Goal: Communication & Community: Answer question/provide support

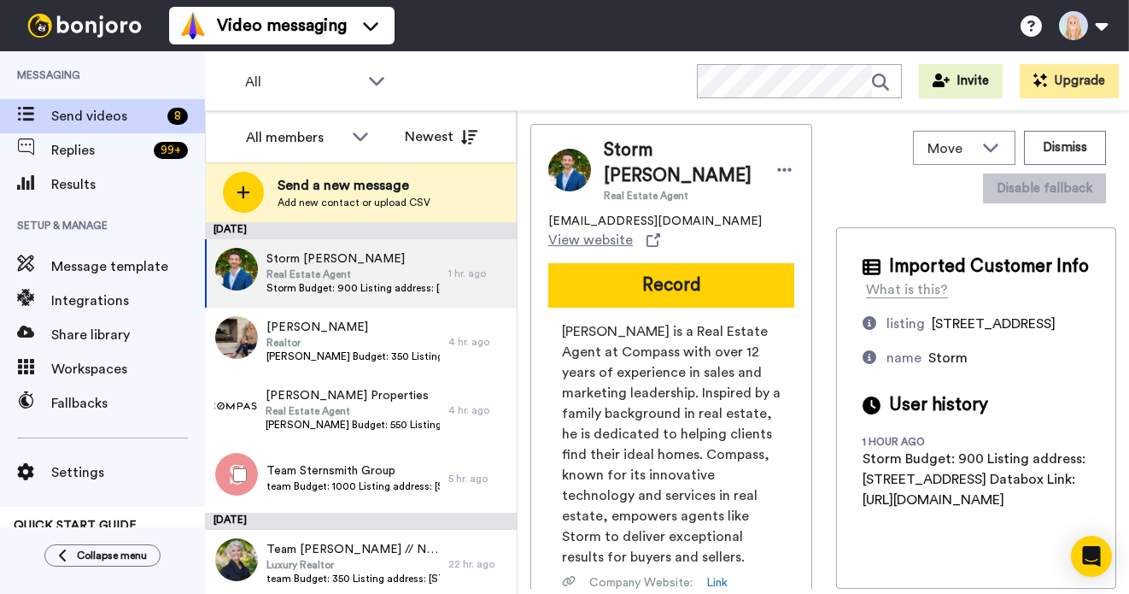
scroll to position [209, 0]
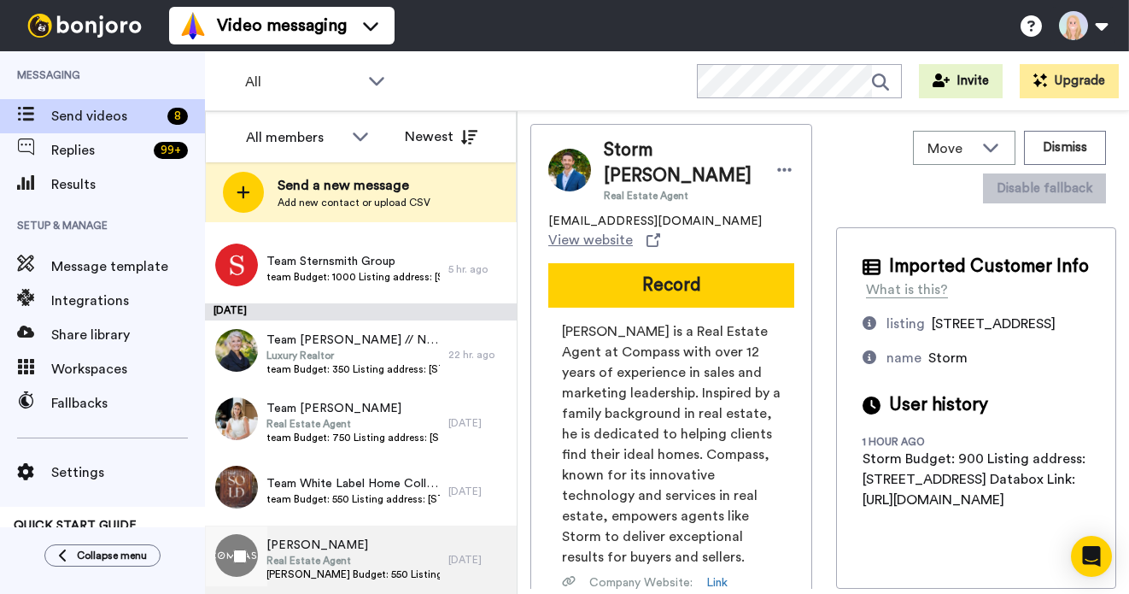
click at [334, 554] on span "Real Estate Agent" at bounding box center [353, 561] width 173 height 14
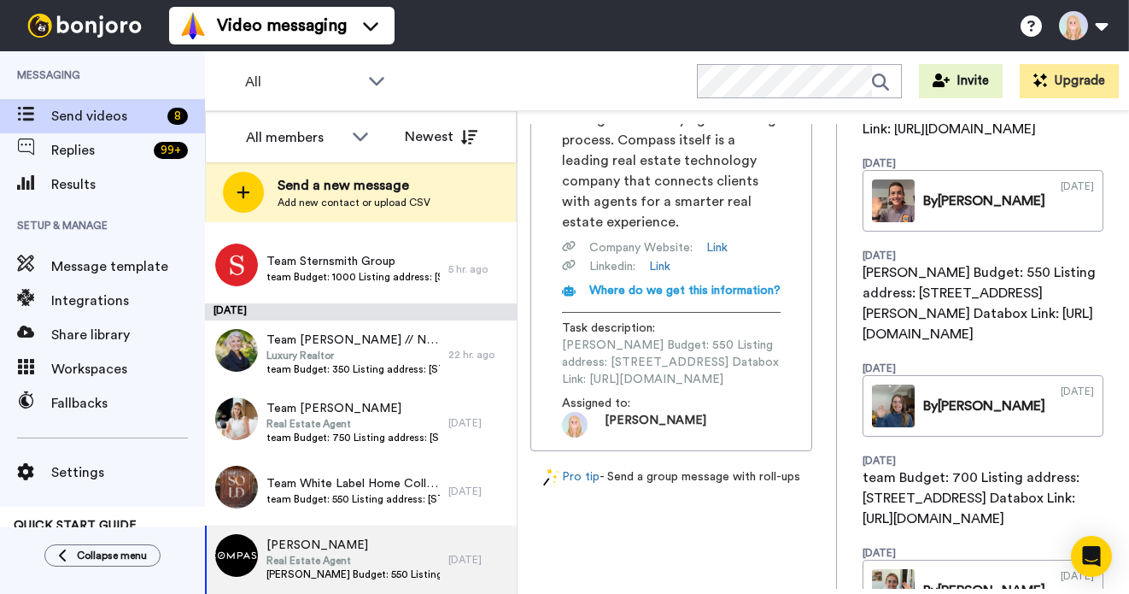
scroll to position [0, 224]
drag, startPoint x: 560, startPoint y: 341, endPoint x: 824, endPoint y: 343, distance: 264.0
click at [824, 343] on div "Kathleen Kathleen Usherwood Real Estate Agent kathleen.usherwood@compass.com Vi…" at bounding box center [823, 356] width 586 height 465
copy span "https://app.databox.com/datawall/25a5fad5f88cdd49e8e56226ab291a7511dc3dc68b7032b"
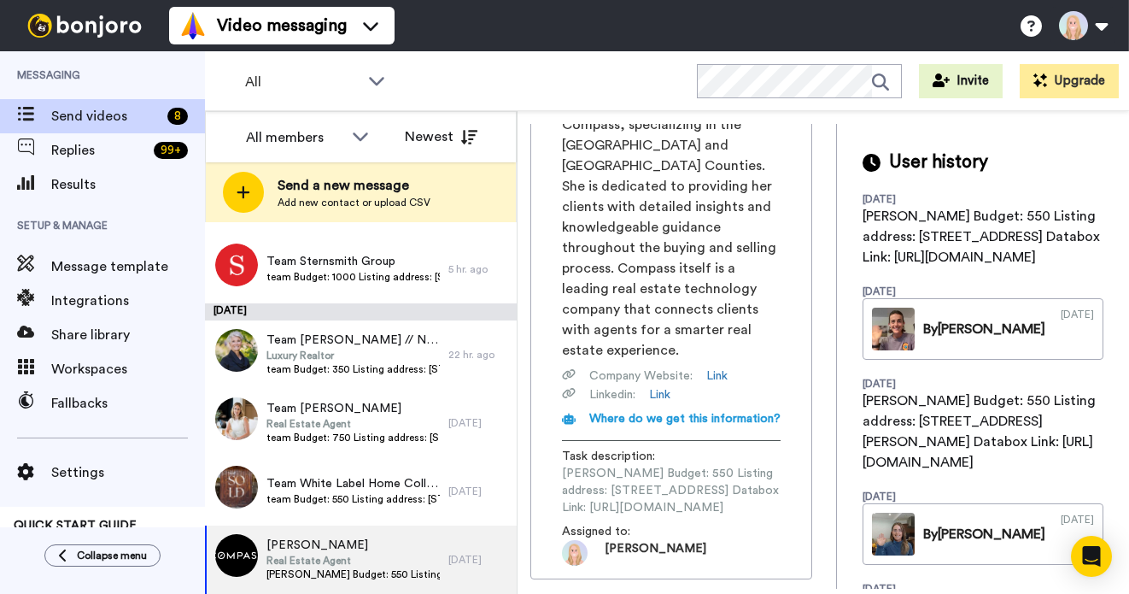
scroll to position [0, 0]
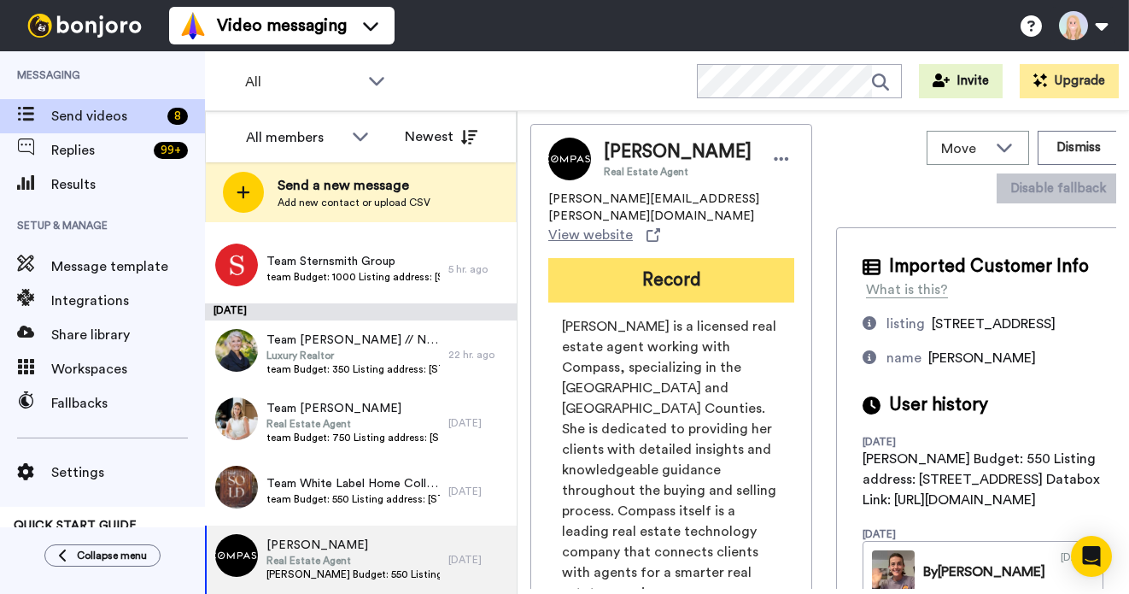
click at [678, 292] on button "Record" at bounding box center [671, 280] width 246 height 44
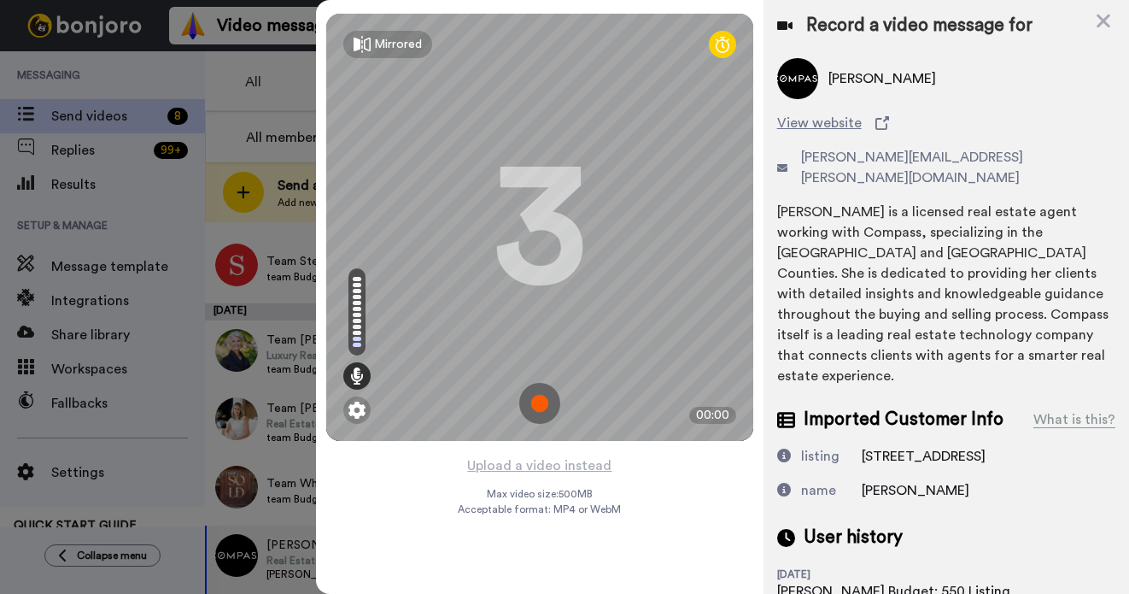
click at [544, 402] on img at bounding box center [539, 403] width 41 height 41
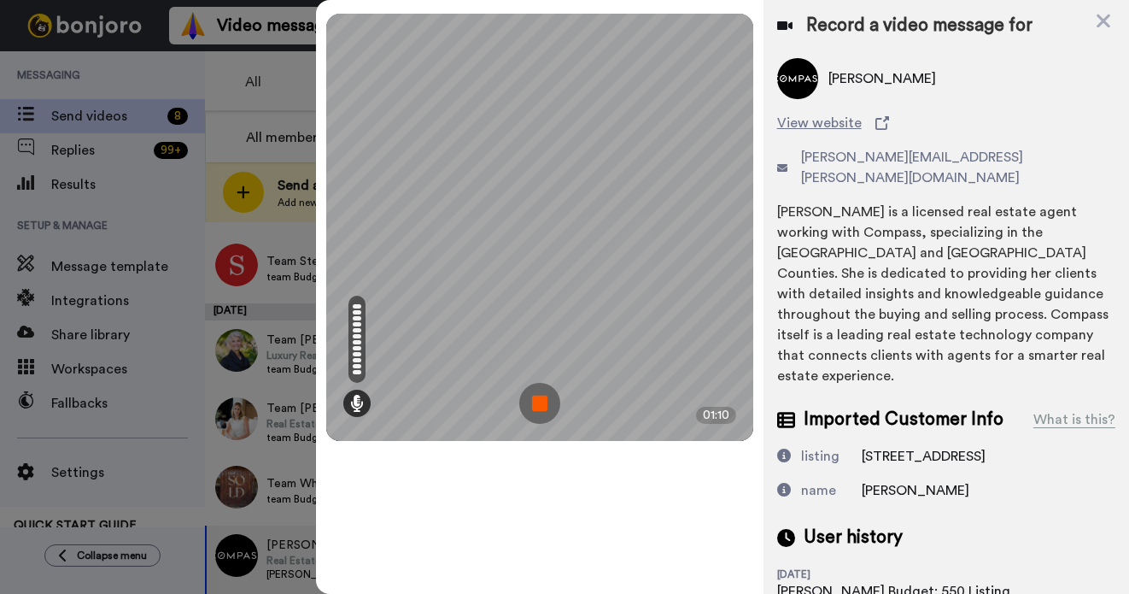
click at [543, 402] on img at bounding box center [539, 403] width 41 height 41
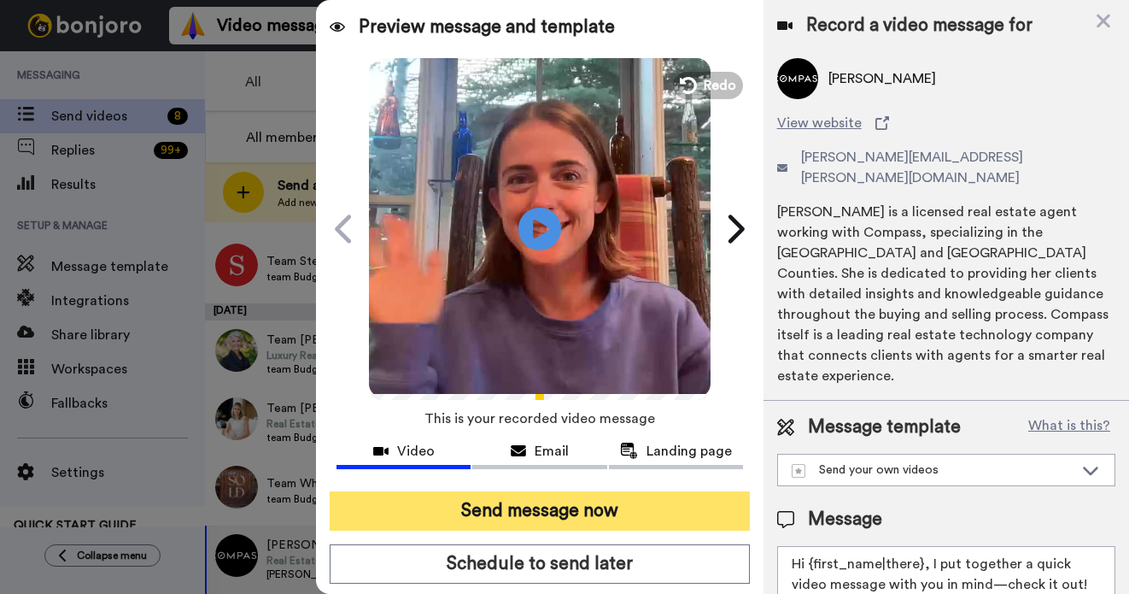
click at [540, 512] on button "Send message now" at bounding box center [540, 510] width 420 height 39
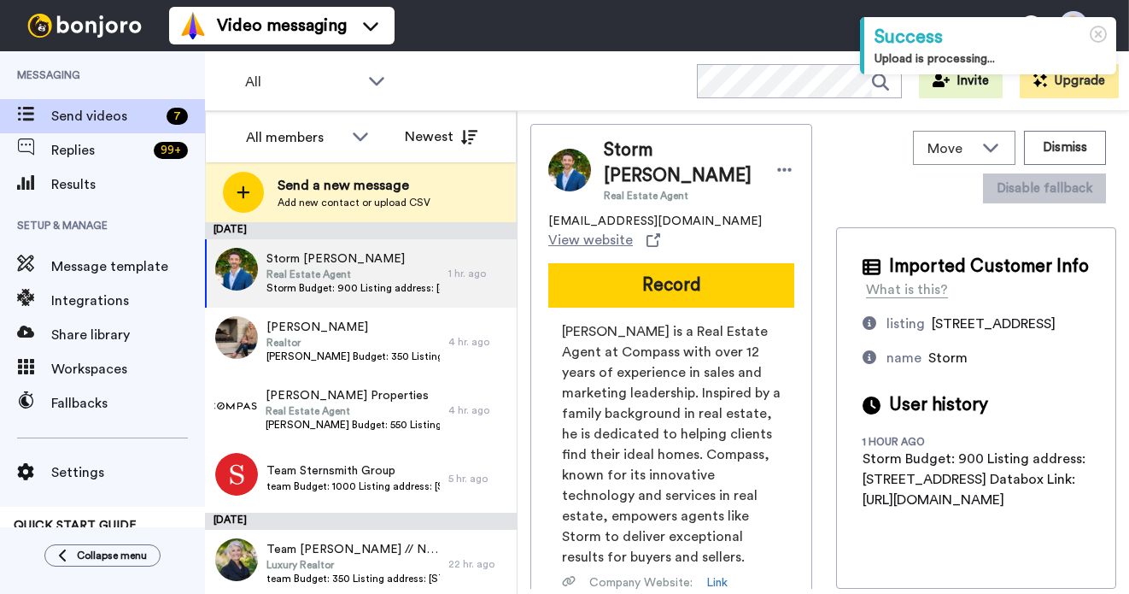
scroll to position [141, 0]
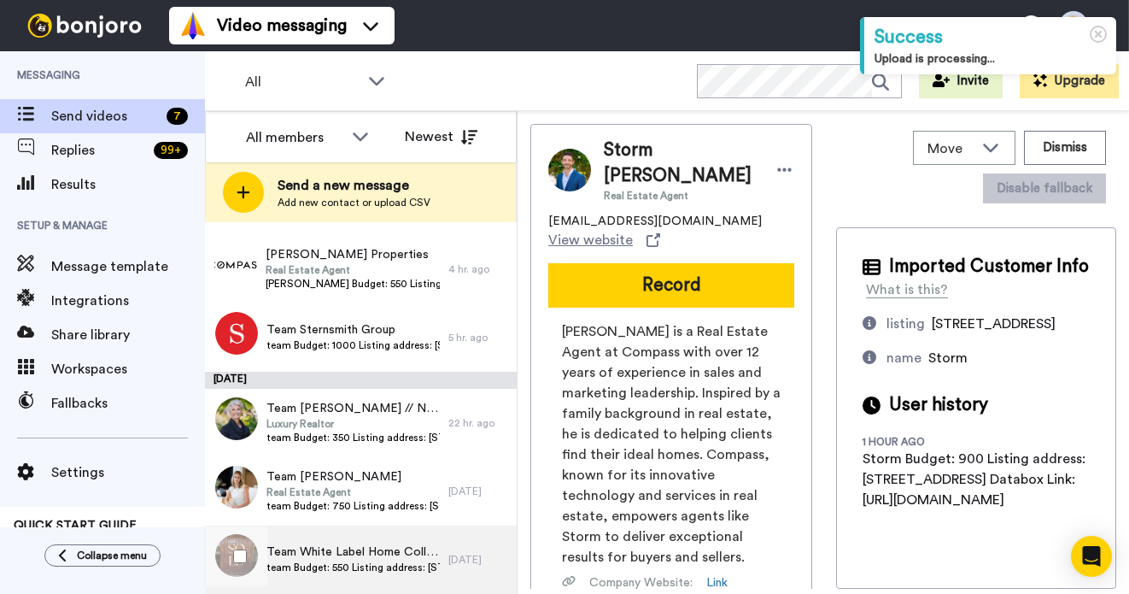
click at [370, 561] on span "team Budget: 550 Listing address: 506 S Pacific St Databox Link: https://app.da…" at bounding box center [353, 567] width 173 height 14
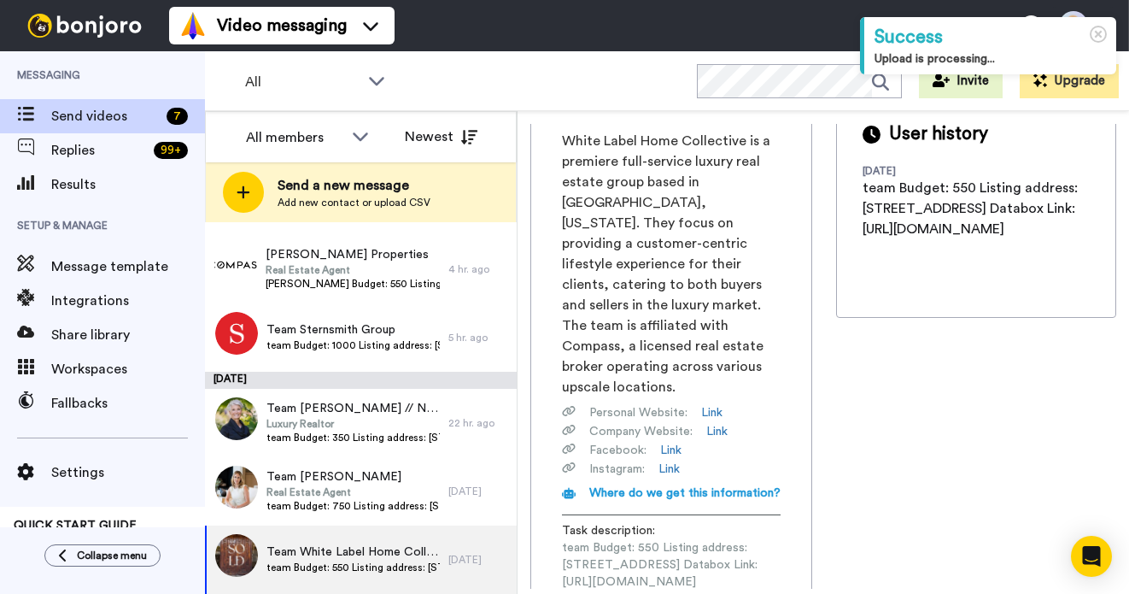
scroll to position [0, 228]
drag, startPoint x: 562, startPoint y: 480, endPoint x: 824, endPoint y: 477, distance: 262.3
click at [824, 477] on div "Team White Label Home Collective - Erik + Candace Stadelmann erik@whitelabelre.…" at bounding box center [823, 356] width 586 height 465
copy span "https://app.databox.com/datawall/26a8d7a667d19d75d94463d17acb99f2375015468b70bd5"
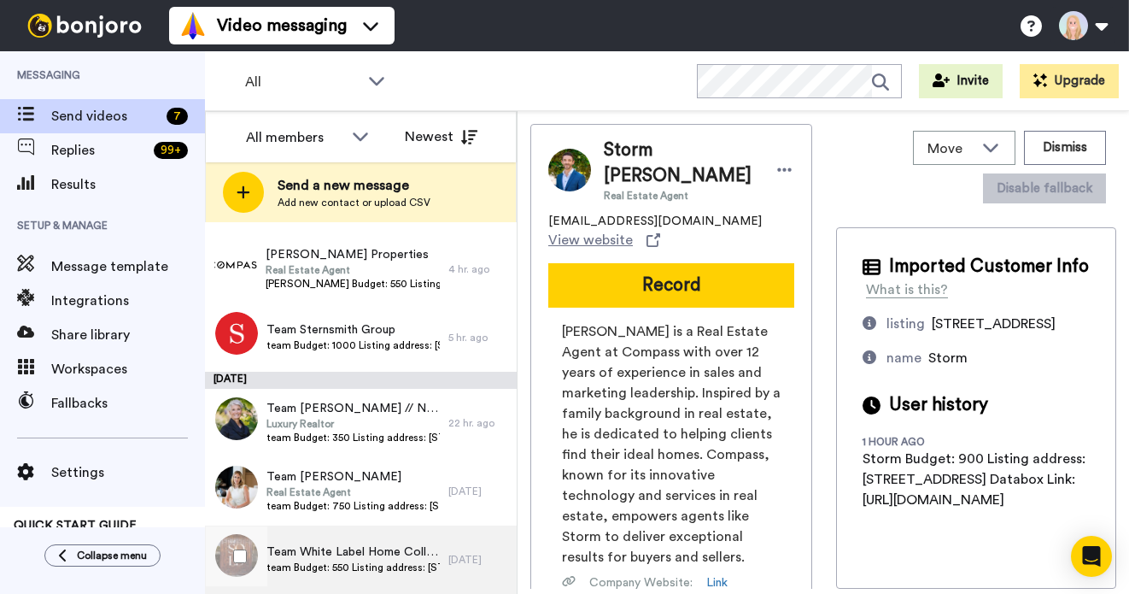
click at [366, 554] on span "Team White Label Home Collective - [PERSON_NAME] + [PERSON_NAME]" at bounding box center [353, 551] width 173 height 17
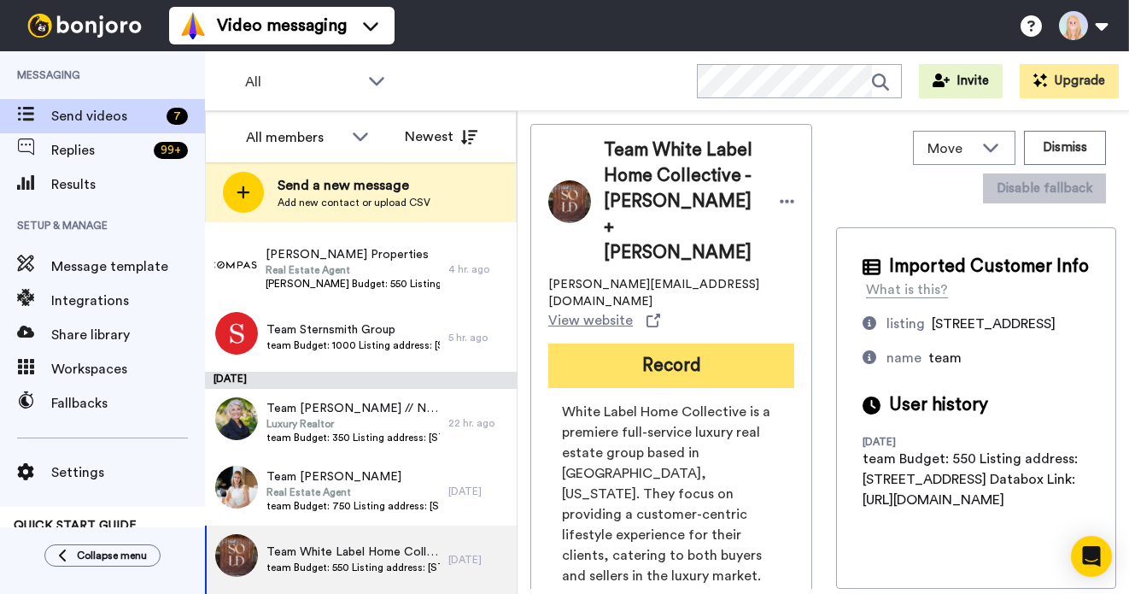
click at [683, 343] on button "Record" at bounding box center [671, 365] width 246 height 44
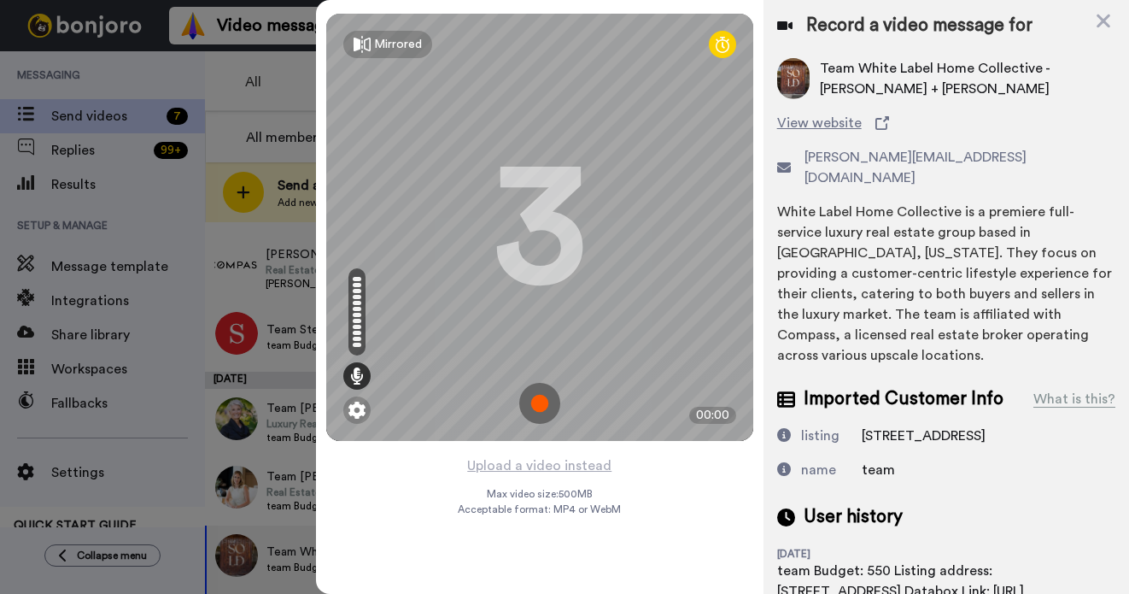
click at [536, 407] on img at bounding box center [539, 403] width 41 height 41
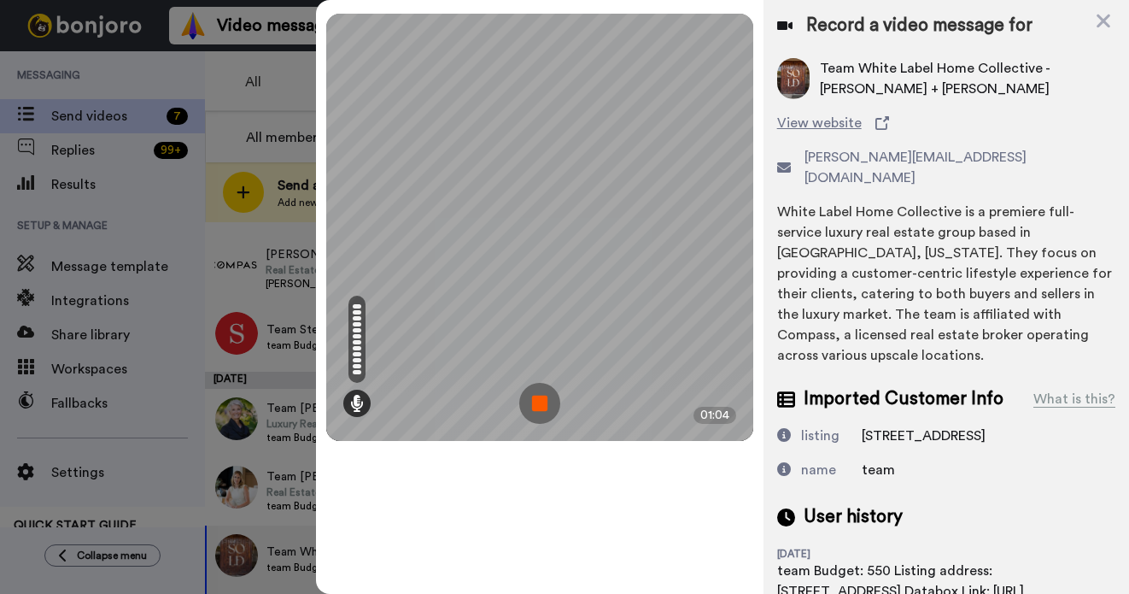
click at [536, 407] on img at bounding box center [539, 403] width 41 height 41
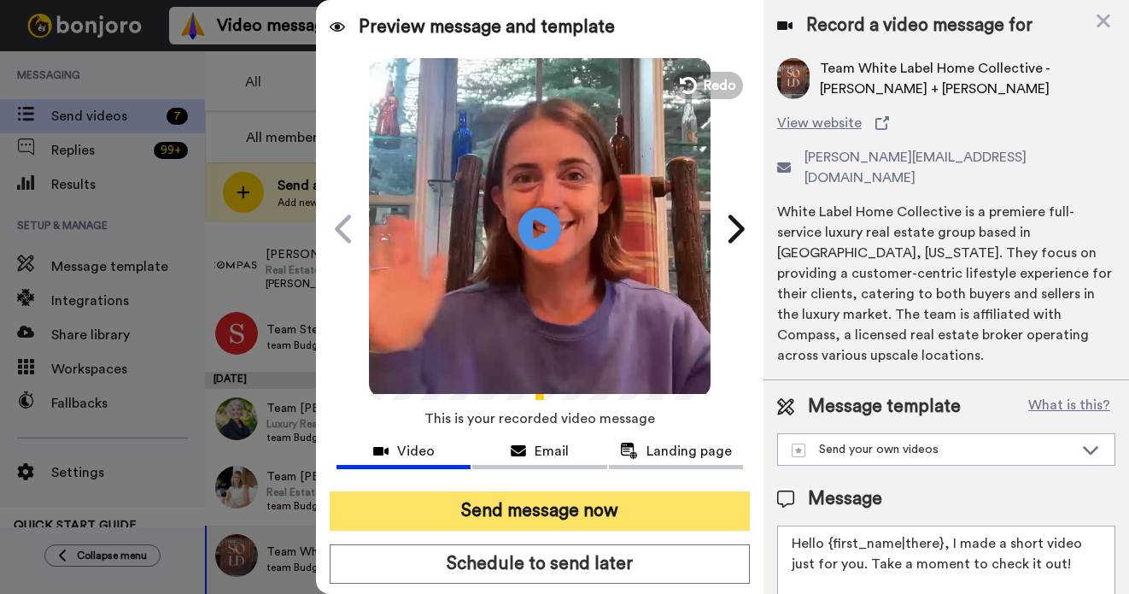
click at [562, 507] on button "Send message now" at bounding box center [540, 510] width 420 height 39
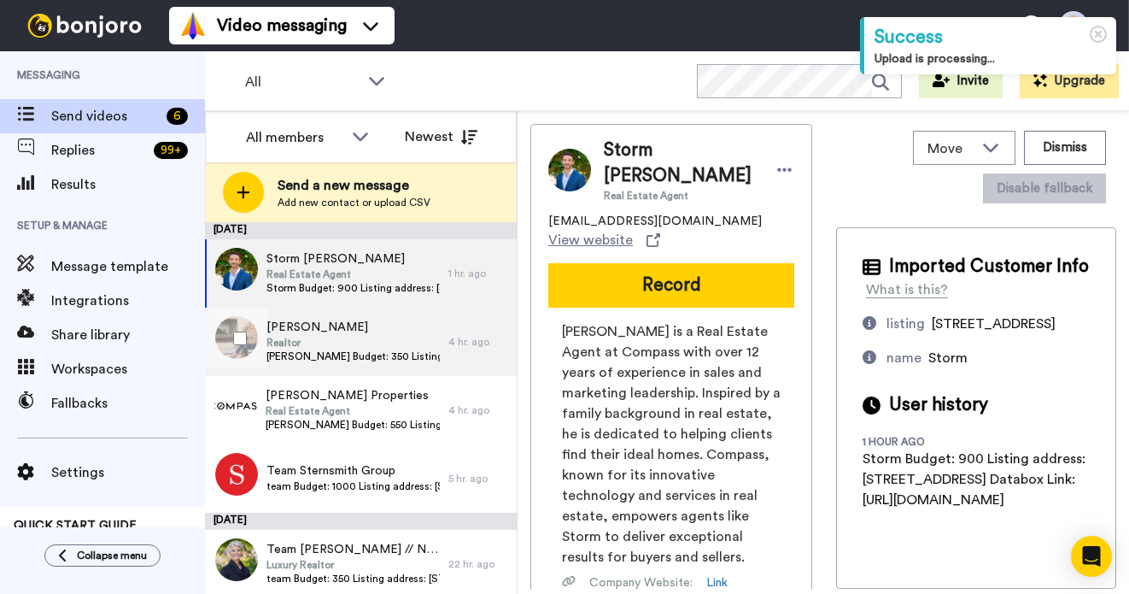
scroll to position [73, 0]
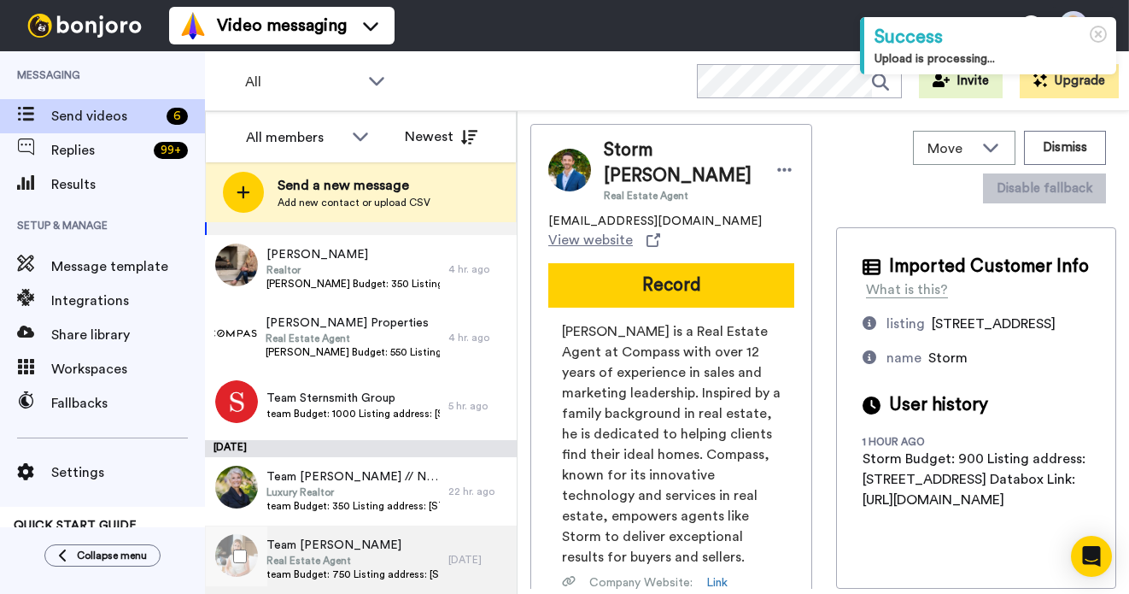
click at [407, 562] on span "Real Estate Agent" at bounding box center [353, 561] width 173 height 14
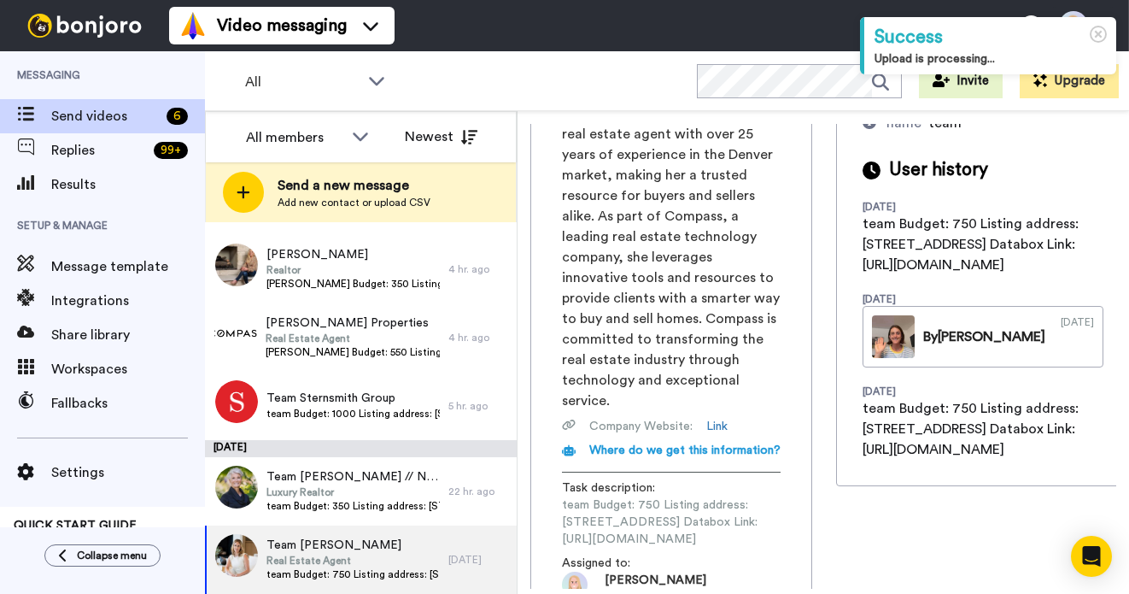
scroll to position [0, 235]
drag, startPoint x: 561, startPoint y: 479, endPoint x: 829, endPoint y: 477, distance: 267.4
click at [829, 477] on div "Team Coleen Sanders Real Estate Agent coleen.sanders@compass.com View website R…" at bounding box center [823, 356] width 586 height 465
copy span "https://app.databox.com/datawall/a1d7b52e2d493260d085cebe4e50999238d4da468b71303"
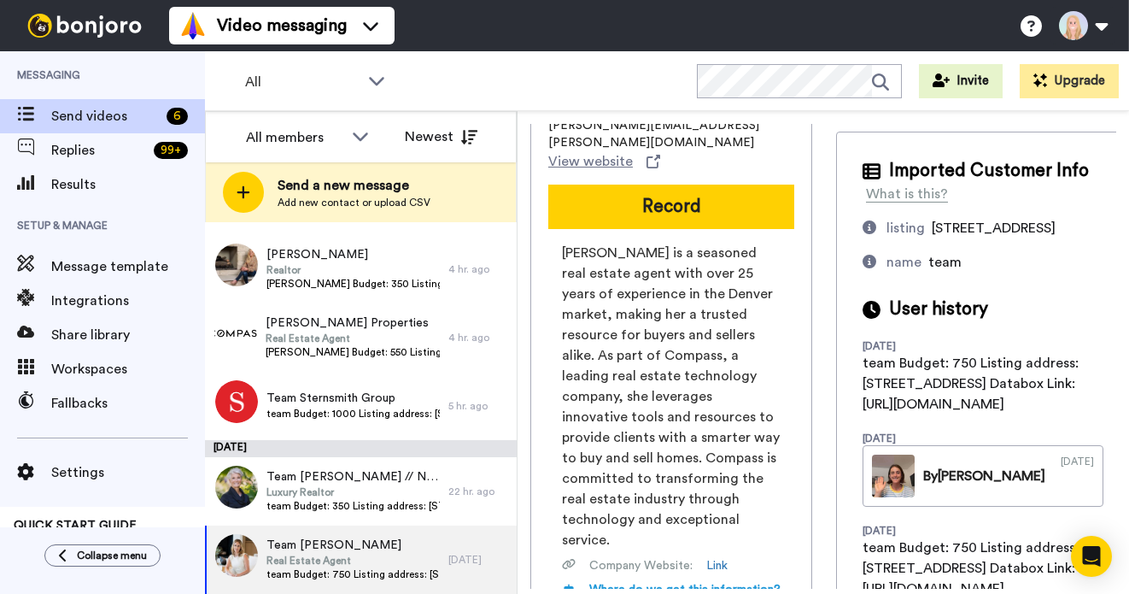
scroll to position [0, 0]
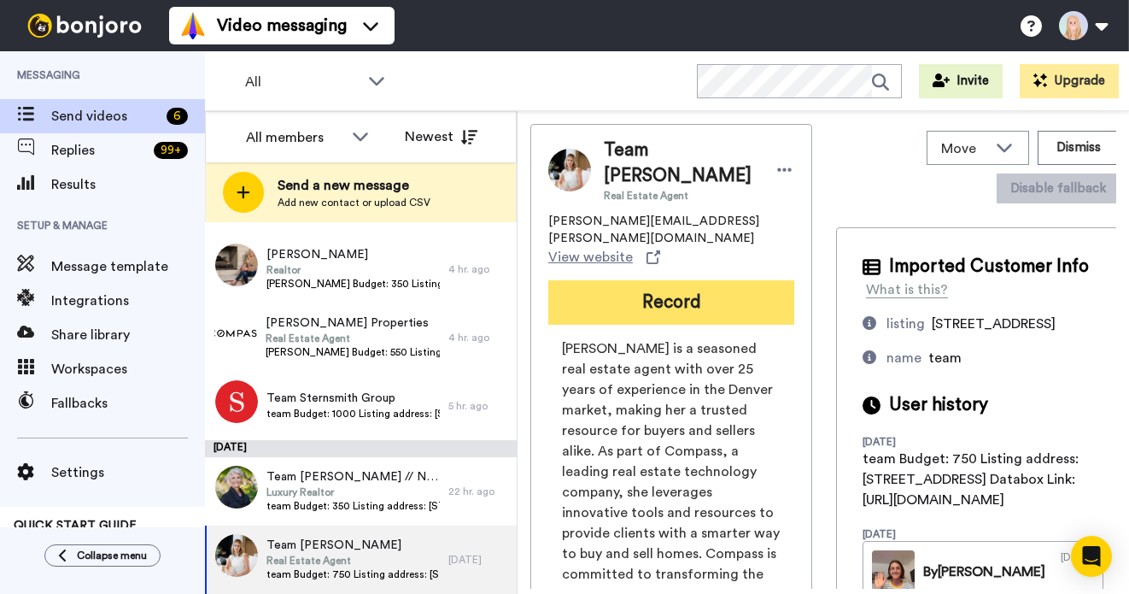
click at [675, 305] on button "Record" at bounding box center [671, 302] width 246 height 44
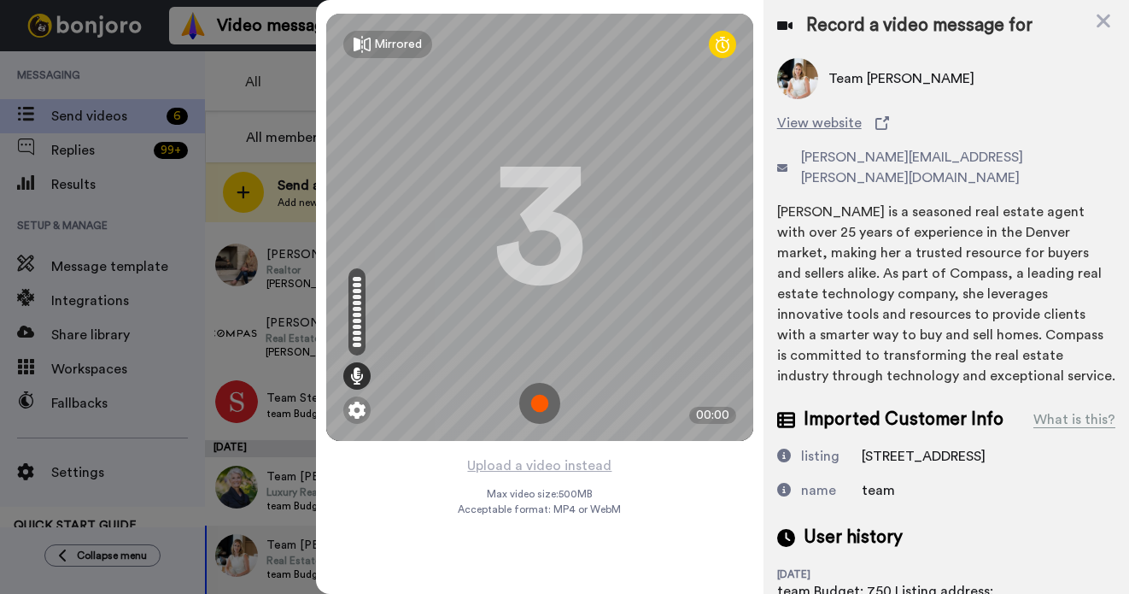
click at [548, 398] on img at bounding box center [539, 403] width 41 height 41
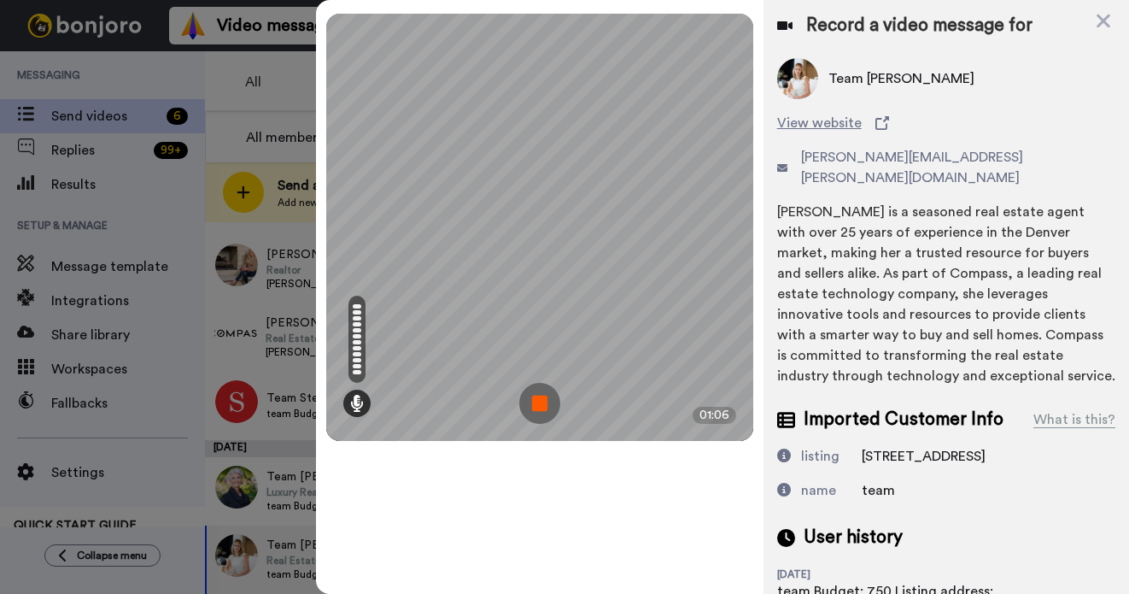
click at [548, 398] on img at bounding box center [539, 403] width 41 height 41
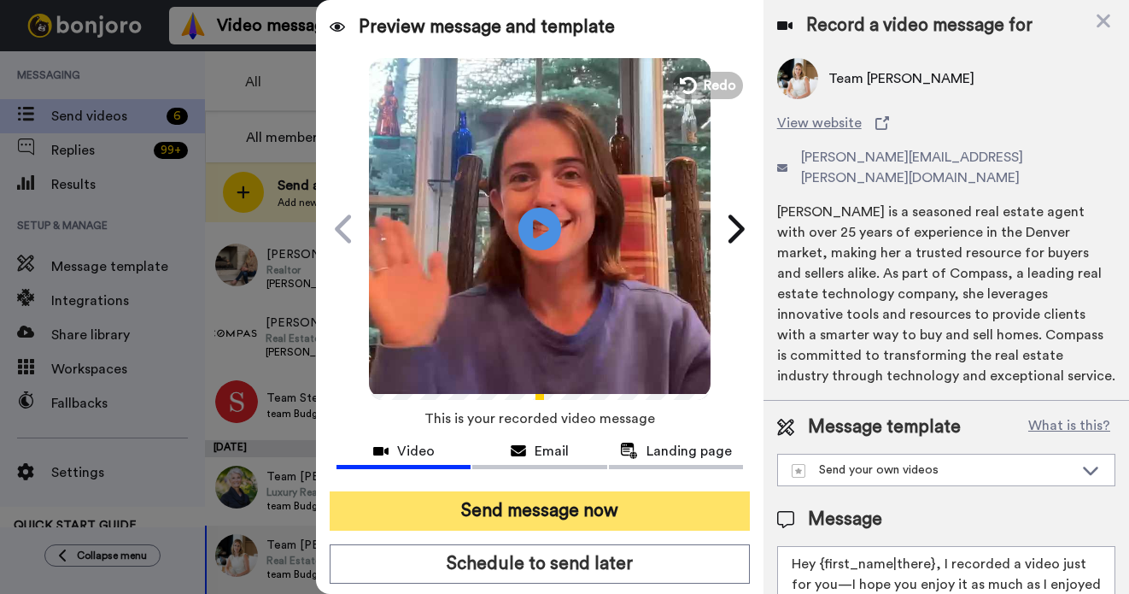
click at [590, 514] on button "Send message now" at bounding box center [540, 510] width 420 height 39
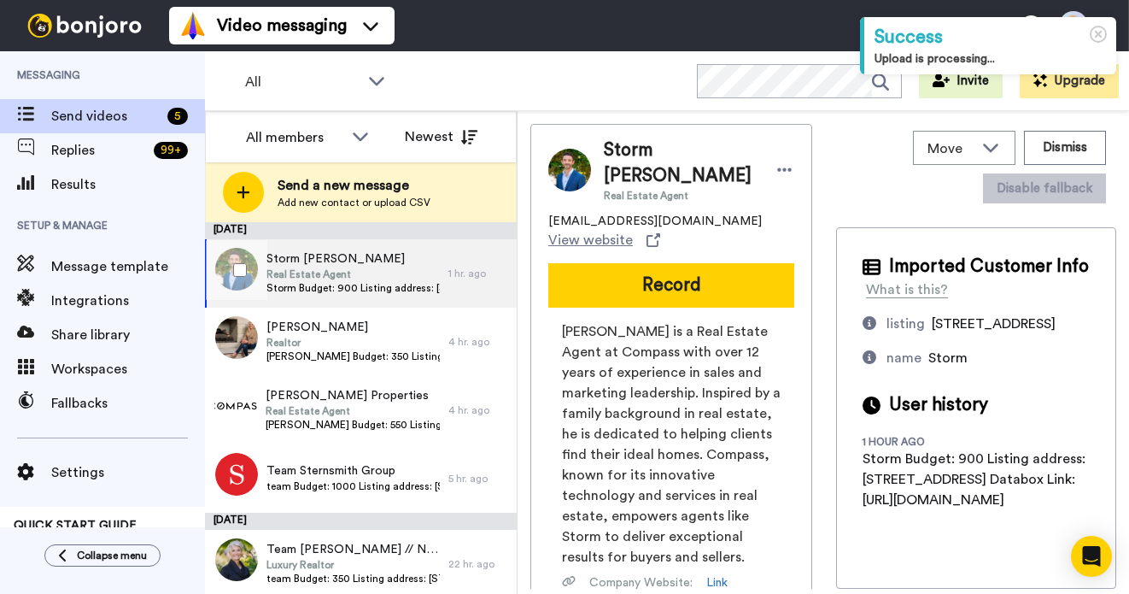
scroll to position [4, 0]
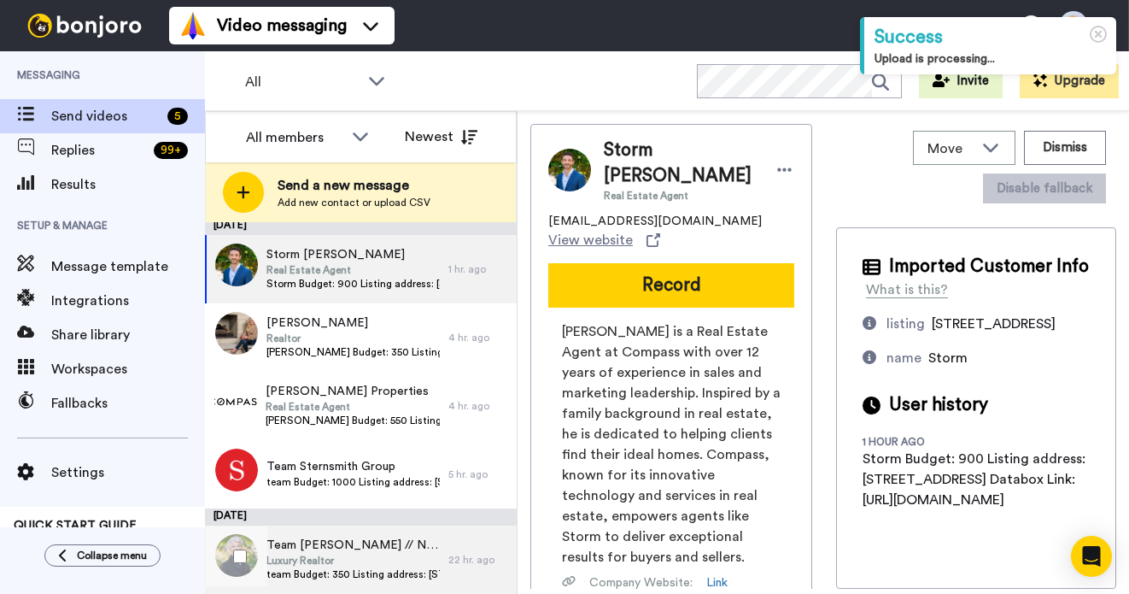
click at [371, 547] on span "Team Alison Christianson // NapaLux Properties" at bounding box center [353, 544] width 173 height 17
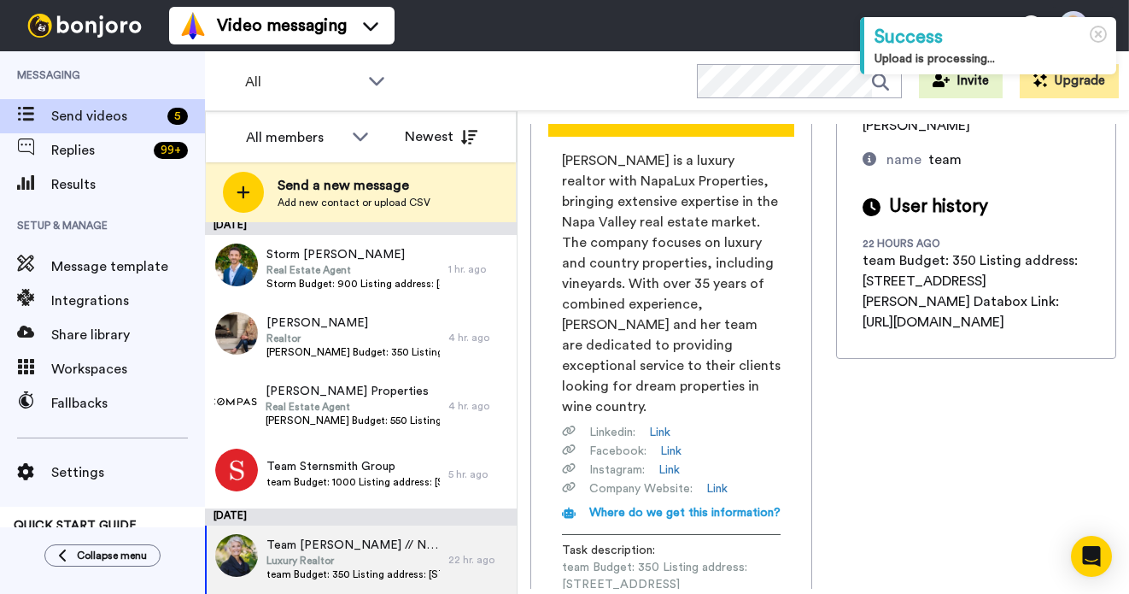
scroll to position [275, 0]
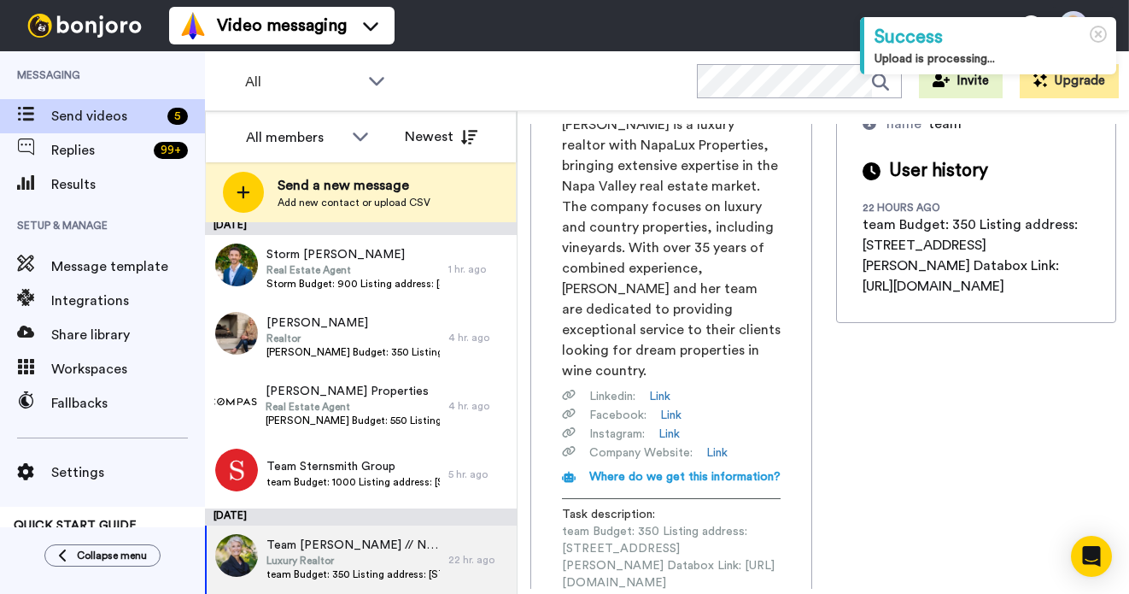
drag, startPoint x: 565, startPoint y: 483, endPoint x: 700, endPoint y: 487, distance: 135.0
click at [700, 523] on span "team Budget: 350 Listing address: 1111 Olive Hill Lane Databox Link: https://ap…" at bounding box center [671, 557] width 219 height 68
drag, startPoint x: 563, startPoint y: 485, endPoint x: 823, endPoint y: 477, distance: 259.8
click at [812, 477] on div "Team Alison Christianson // NapaLux Properties Luxury Realtor alison@napalux.co…" at bounding box center [671, 252] width 282 height 806
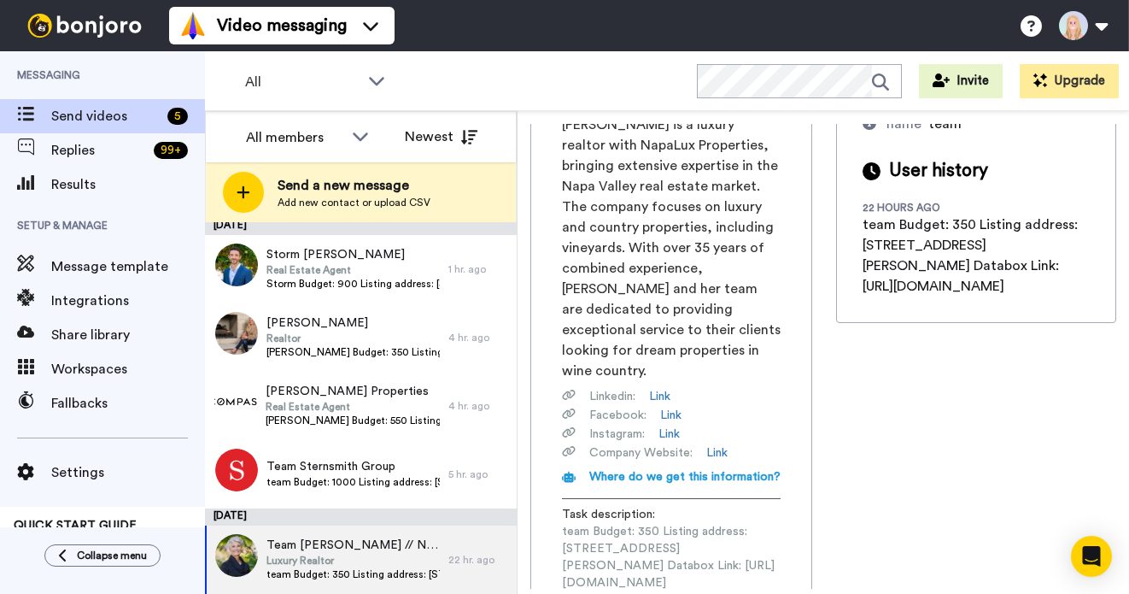
copy span "https://app.databox.com/datawall/10c95e983004a8a7fa62bb00242952c0598f1fc68b75dd1"
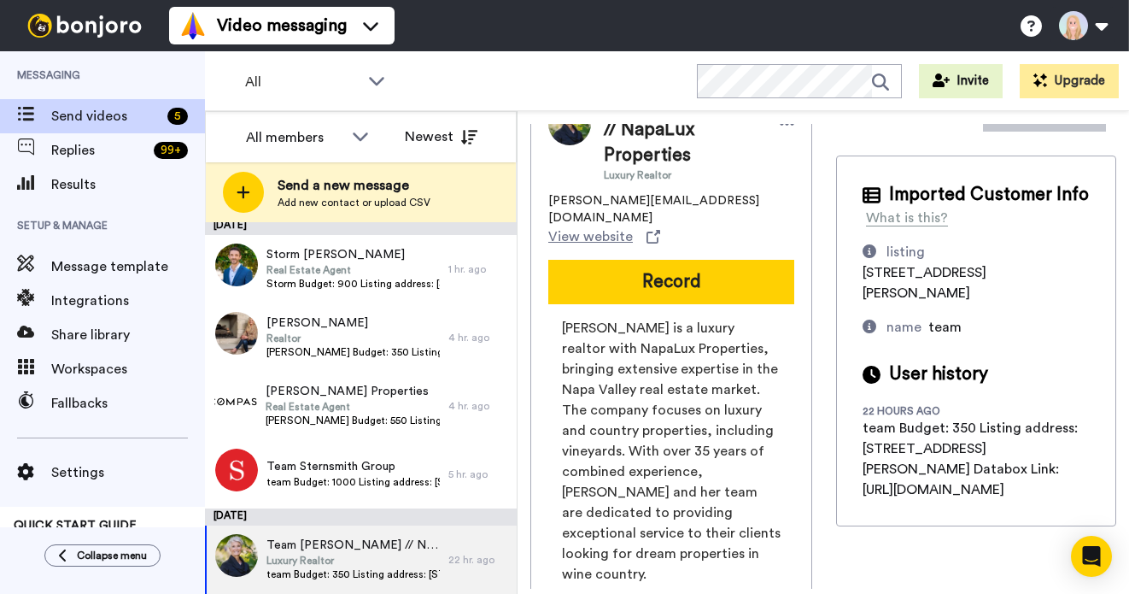
scroll to position [52, 0]
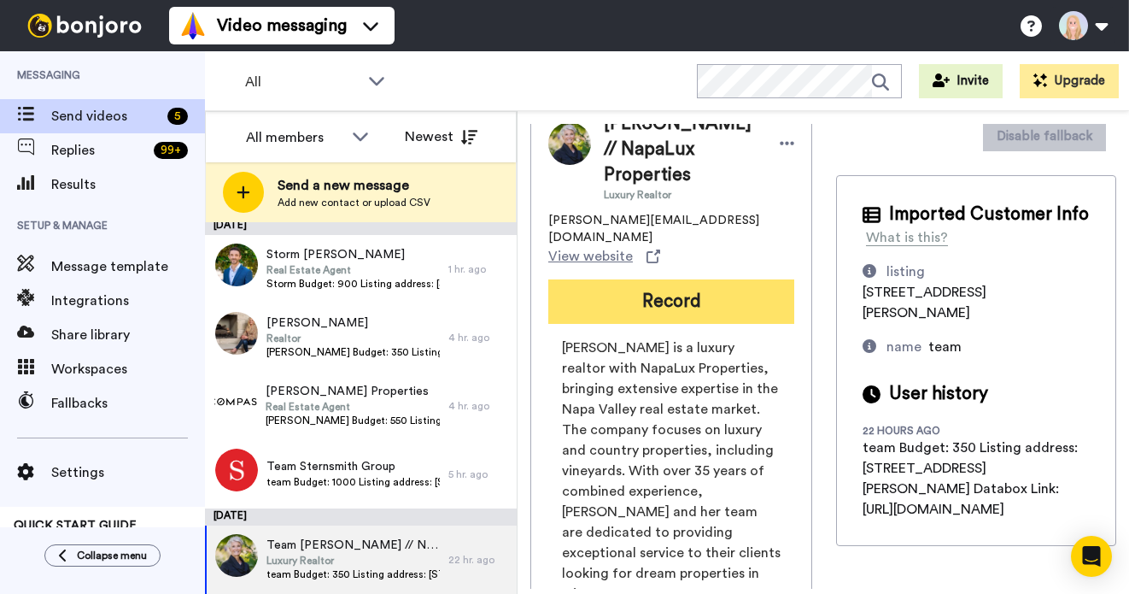
click at [607, 279] on button "Record" at bounding box center [671, 301] width 246 height 44
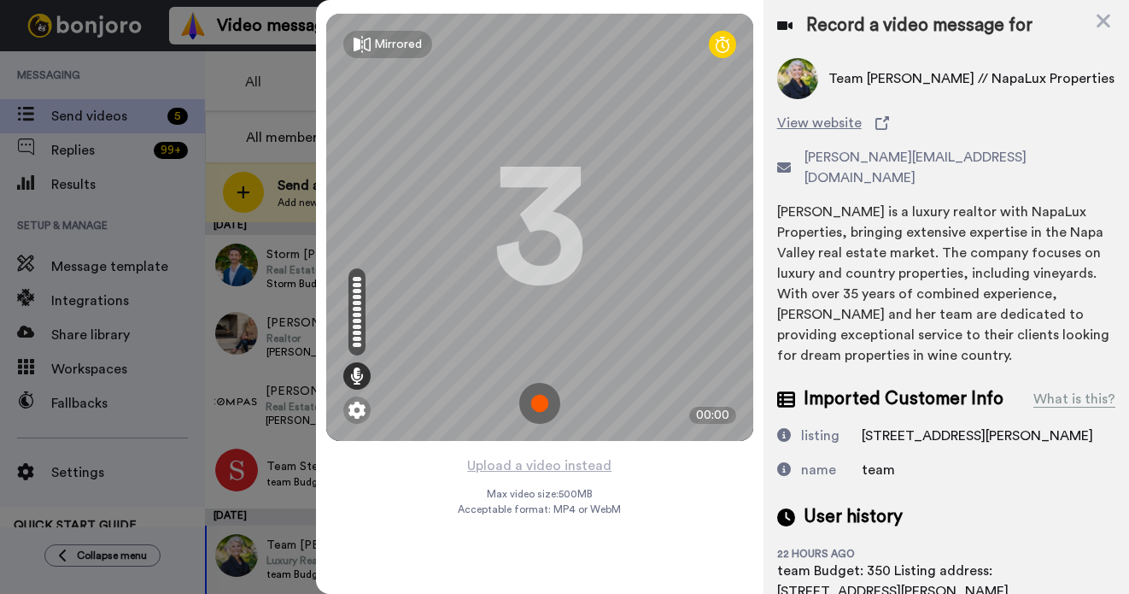
click at [538, 393] on img at bounding box center [539, 403] width 41 height 41
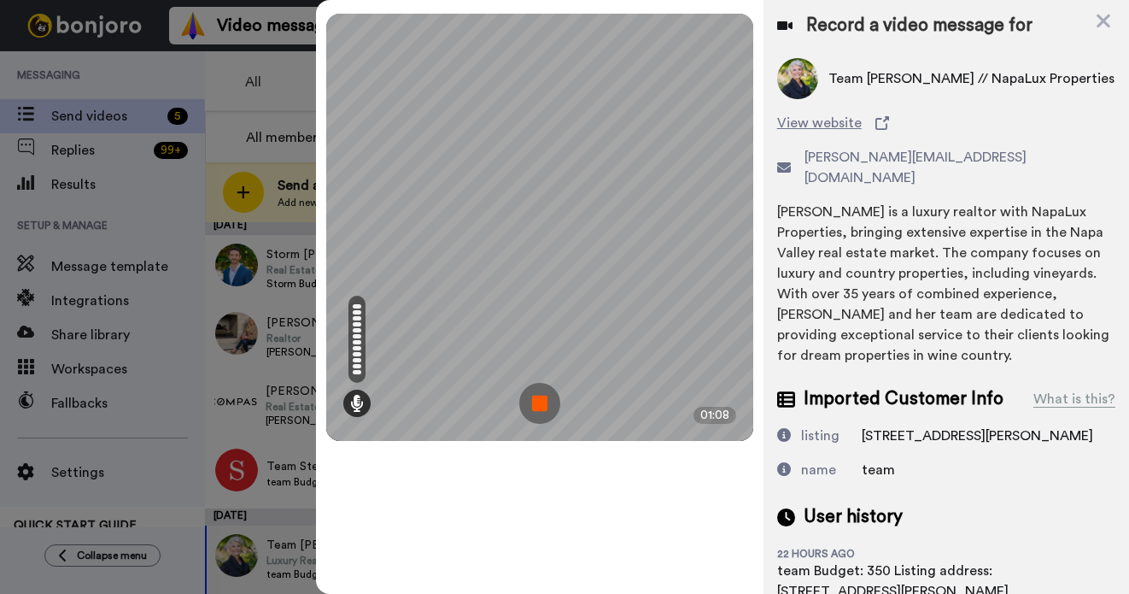
click at [538, 393] on img at bounding box center [539, 403] width 41 height 41
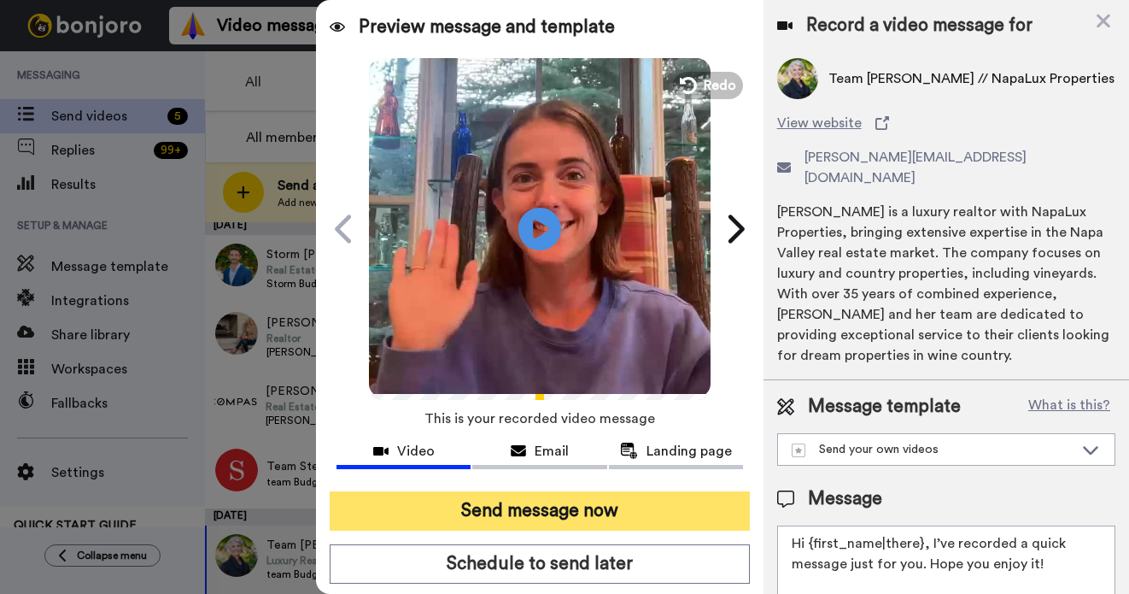
click at [546, 504] on button "Send message now" at bounding box center [540, 510] width 420 height 39
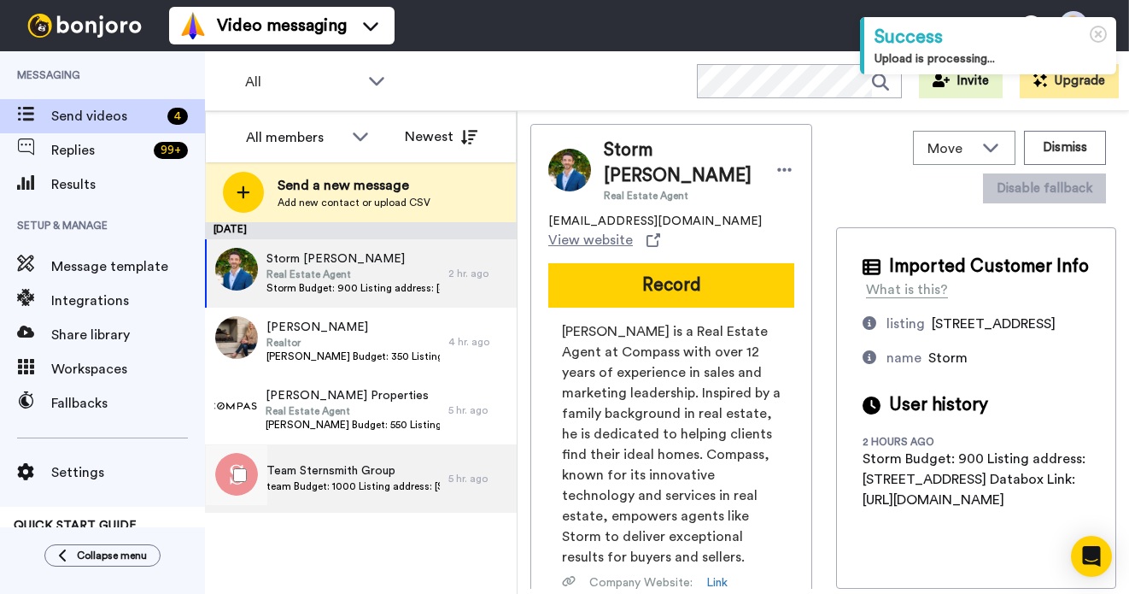
click at [363, 484] on span "team Budget: 1000 Listing address: [STREET_ADDRESS] Databox Link: [URL][DOMAIN_…" at bounding box center [353, 486] width 173 height 14
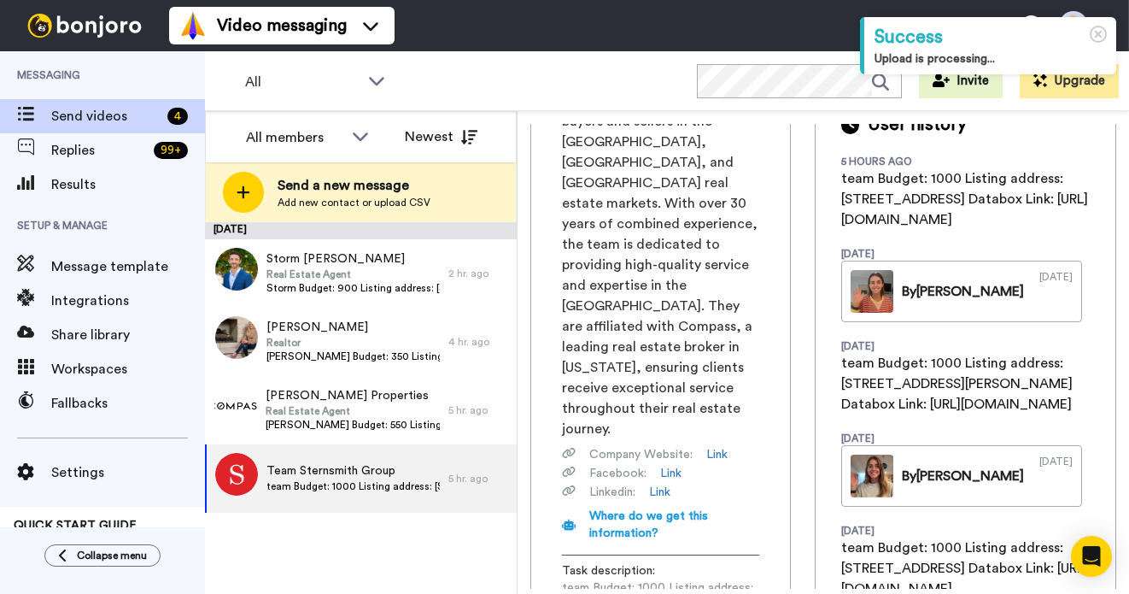
scroll to position [0, 211]
drag, startPoint x: 561, startPoint y: 442, endPoint x: 824, endPoint y: 442, distance: 263.1
click at [824, 442] on div "Team Sternsmith Group [PERSON_NAME][EMAIL_ADDRESS][DOMAIN_NAME] View website Re…" at bounding box center [823, 356] width 586 height 465
copy span "[URL][DOMAIN_NAME]"
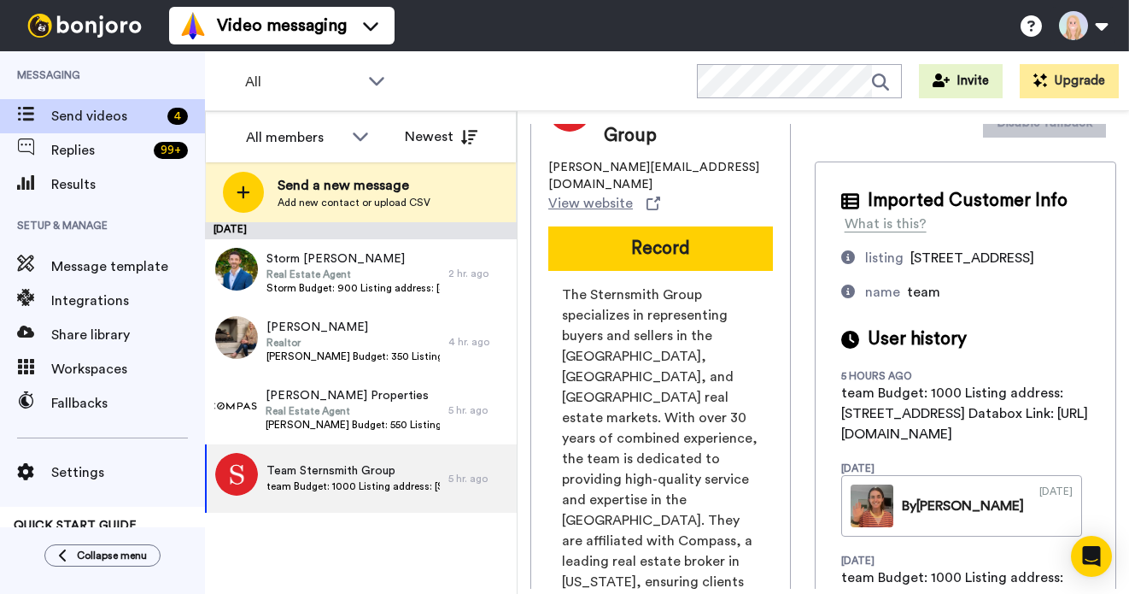
scroll to position [0, 0]
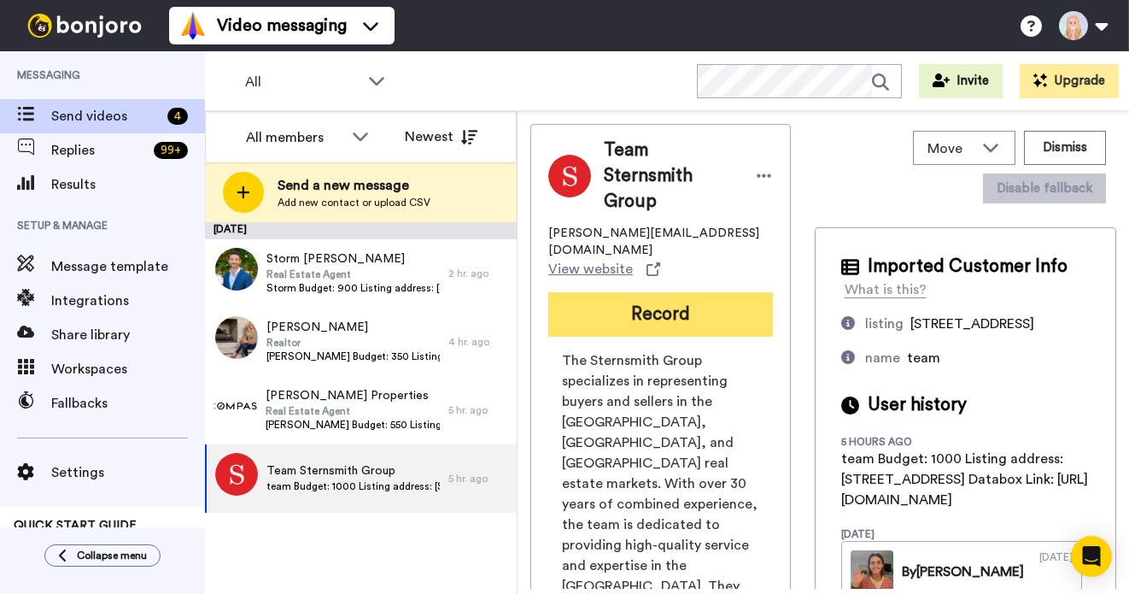
click at [672, 292] on button "Record" at bounding box center [660, 314] width 225 height 44
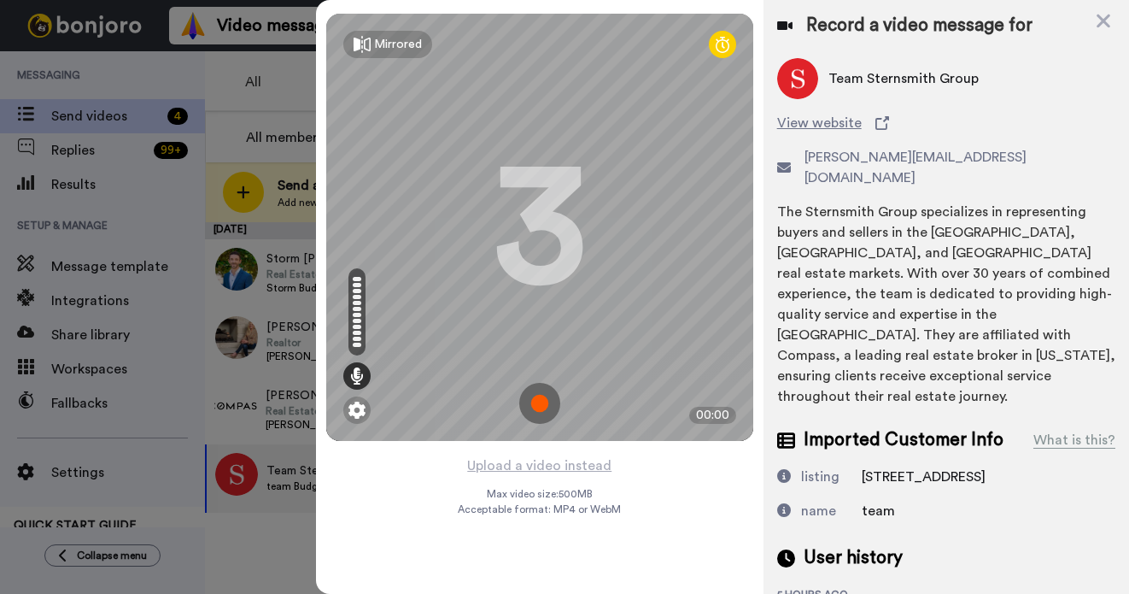
click at [539, 399] on img at bounding box center [539, 403] width 41 height 41
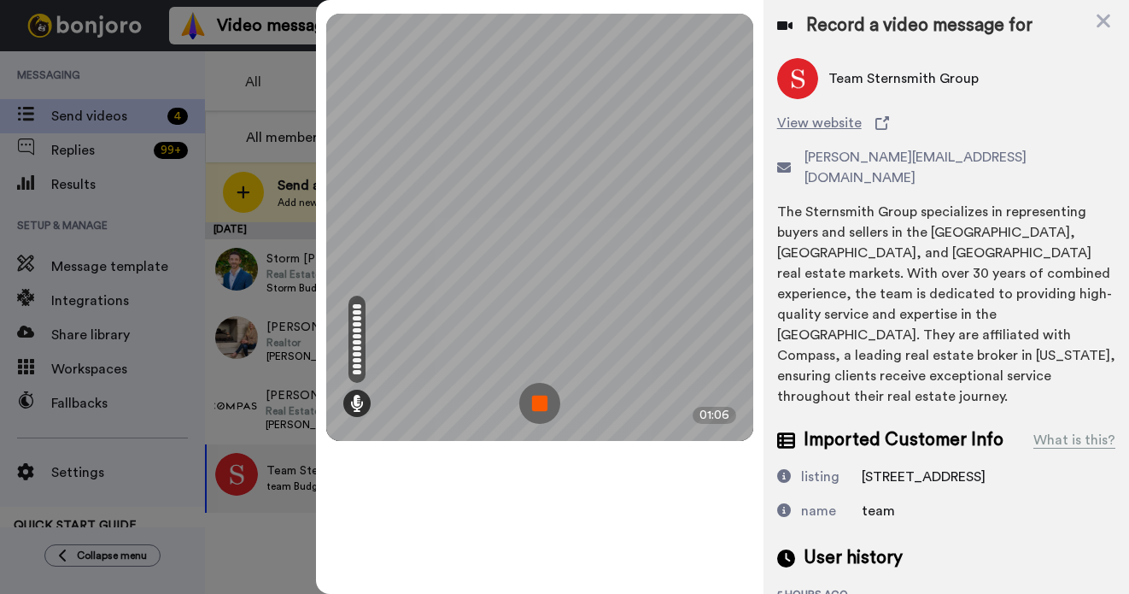
click at [539, 399] on img at bounding box center [539, 403] width 41 height 41
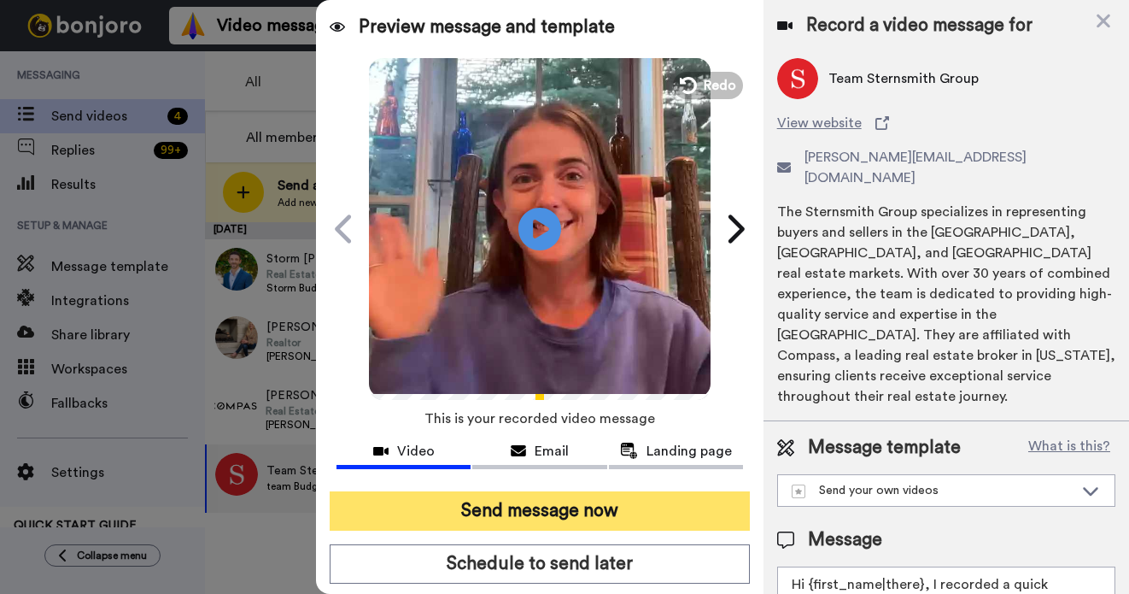
click at [567, 507] on button "Send message now" at bounding box center [540, 510] width 420 height 39
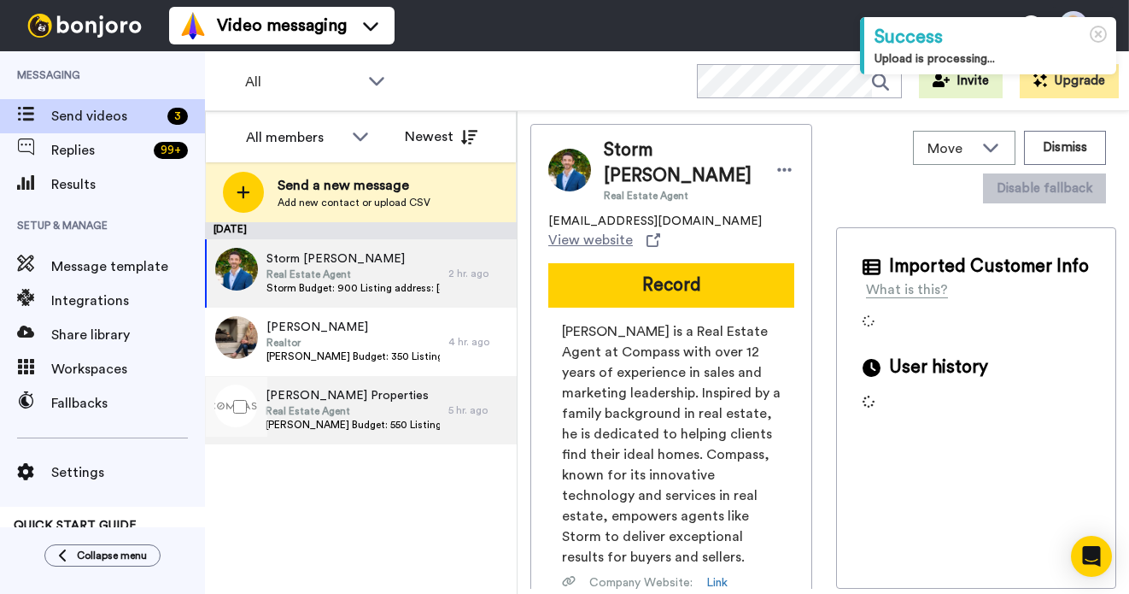
click at [373, 415] on span "Real Estate Agent" at bounding box center [353, 411] width 174 height 14
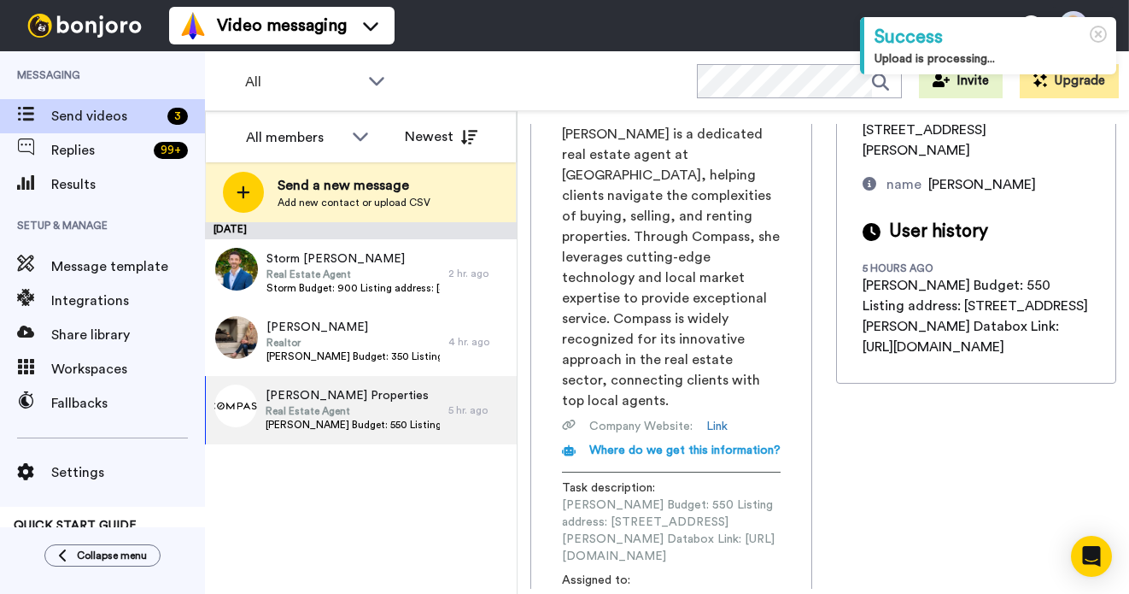
scroll to position [0, 229]
drag, startPoint x: 561, startPoint y: 482, endPoint x: 823, endPoint y: 481, distance: 261.4
click at [812, 481] on div "[PERSON_NAME] Properties Real Estate Agent [PERSON_NAME][EMAIL_ADDRESS][PERSON_…" at bounding box center [671, 268] width 282 height 718
copy span "[URL][DOMAIN_NAME]"
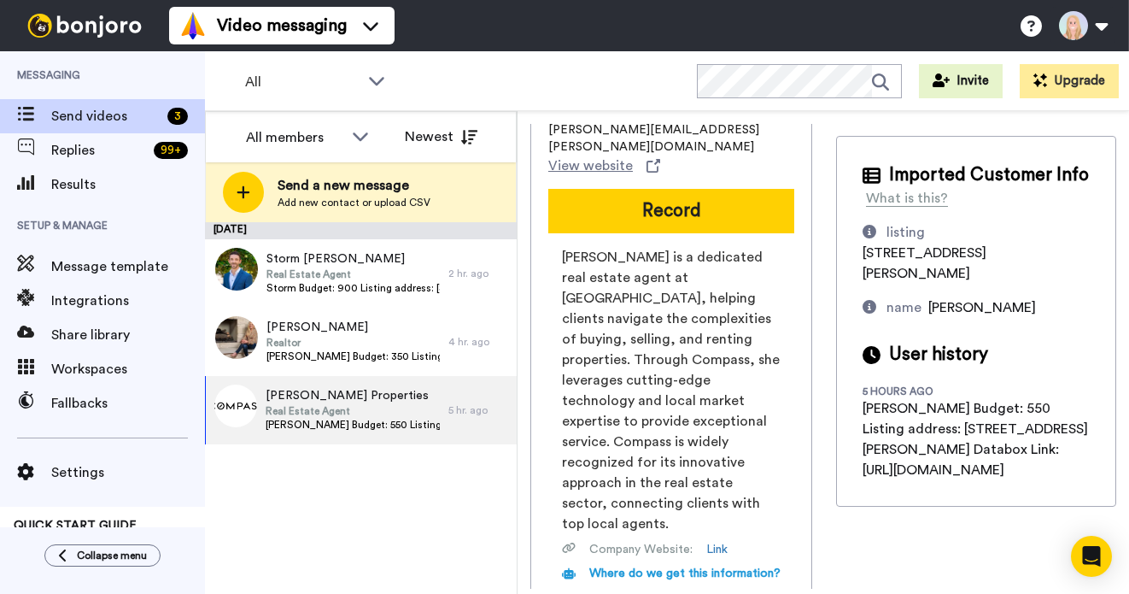
scroll to position [0, 0]
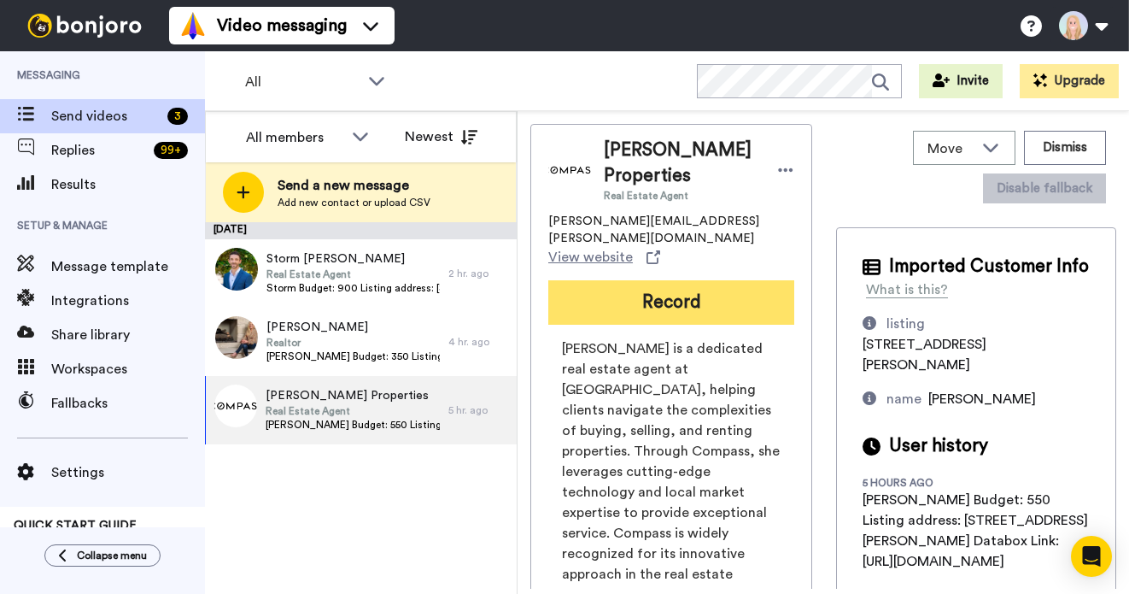
click at [668, 287] on button "Record" at bounding box center [671, 302] width 246 height 44
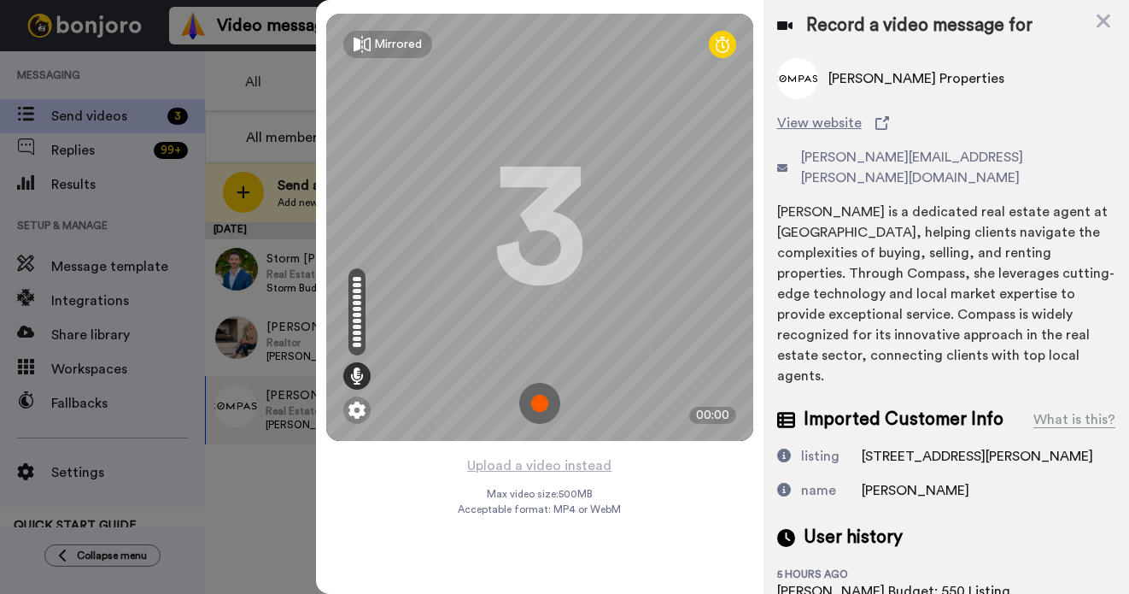
click at [537, 400] on img at bounding box center [539, 403] width 41 height 41
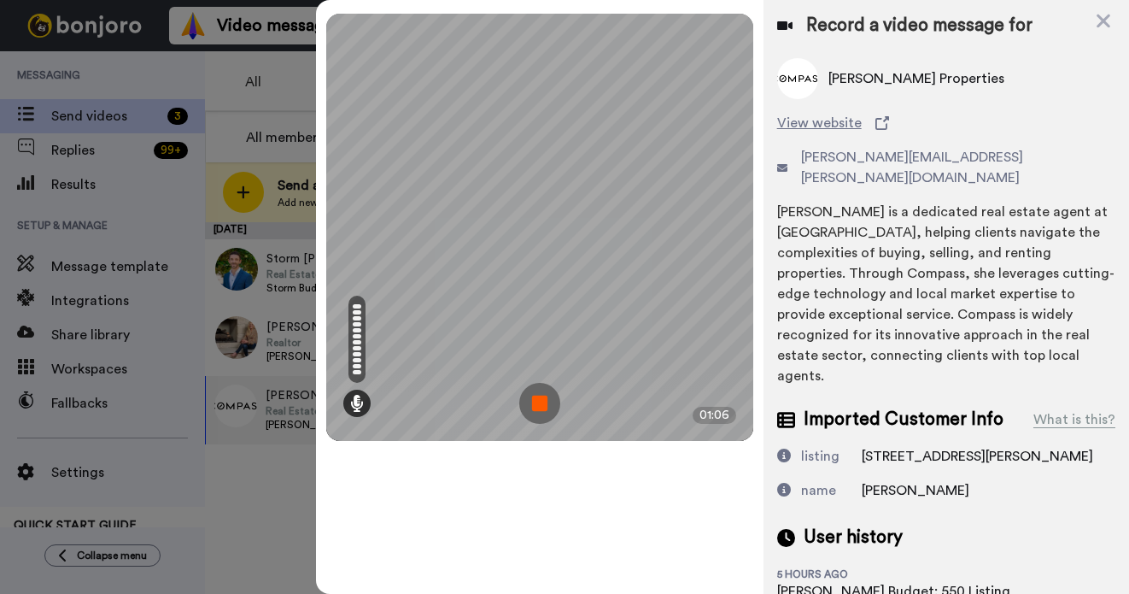
click at [537, 400] on img at bounding box center [539, 403] width 41 height 41
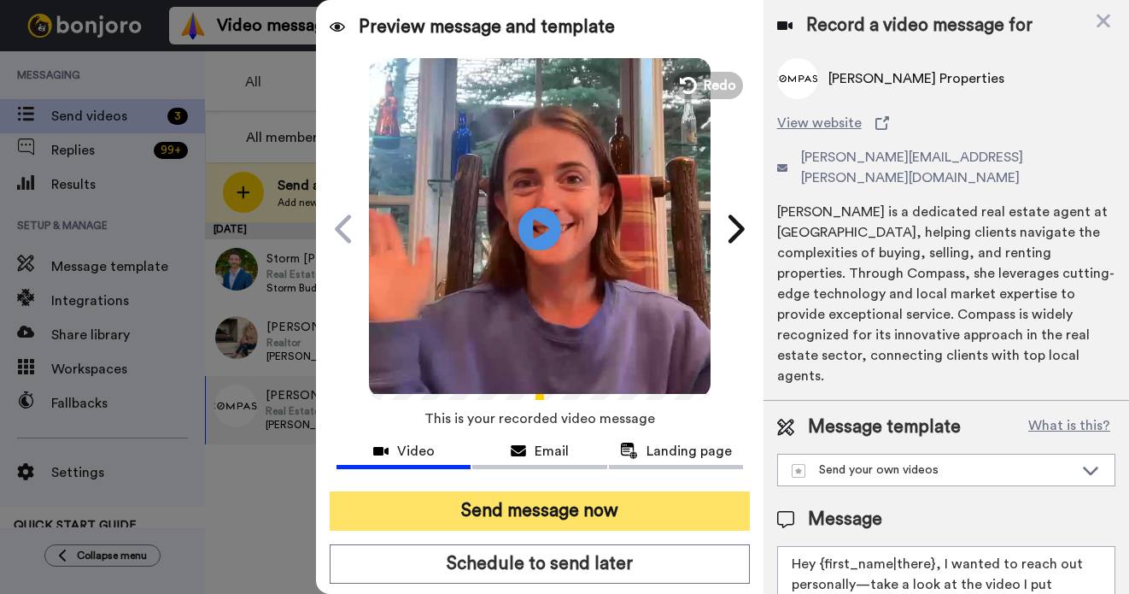
click at [530, 518] on button "Send message now" at bounding box center [540, 510] width 420 height 39
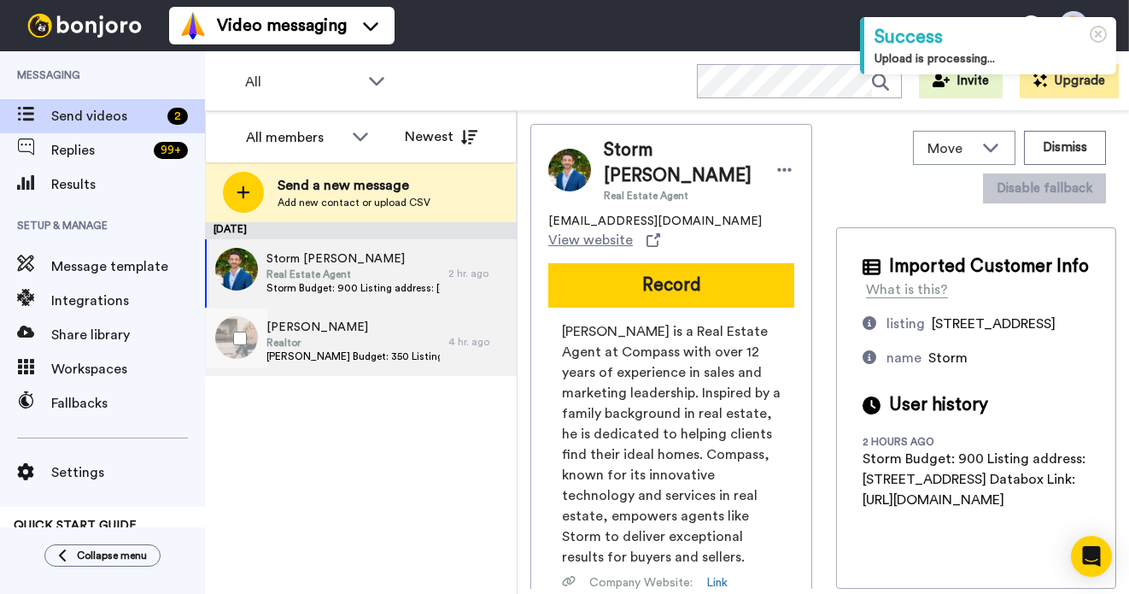
click at [321, 344] on span "Realtor" at bounding box center [353, 343] width 173 height 14
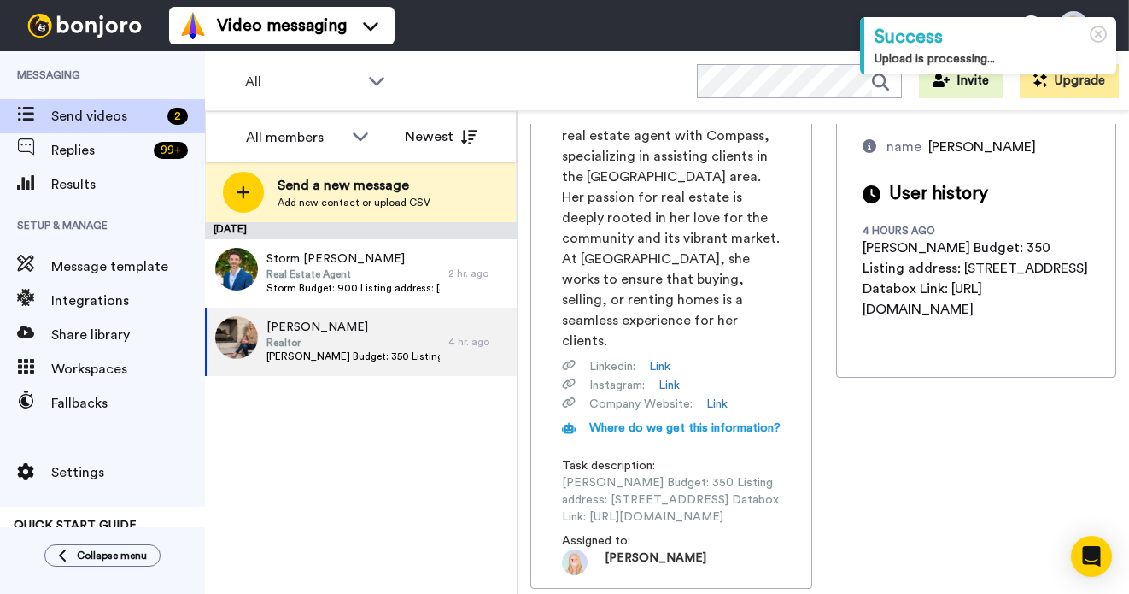
scroll to position [0, 226]
drag, startPoint x: 561, startPoint y: 480, endPoint x: 820, endPoint y: 478, distance: 258.8
click at [794, 478] on div "Gracie Leslie is a dedicated real estate agent with Compass, specializing in as…" at bounding box center [671, 340] width 246 height 470
copy span "https://app.databox.com/datawall/1ae62ab8f3c1cc6694ef0ab38e69644f1d8808c68b85760"
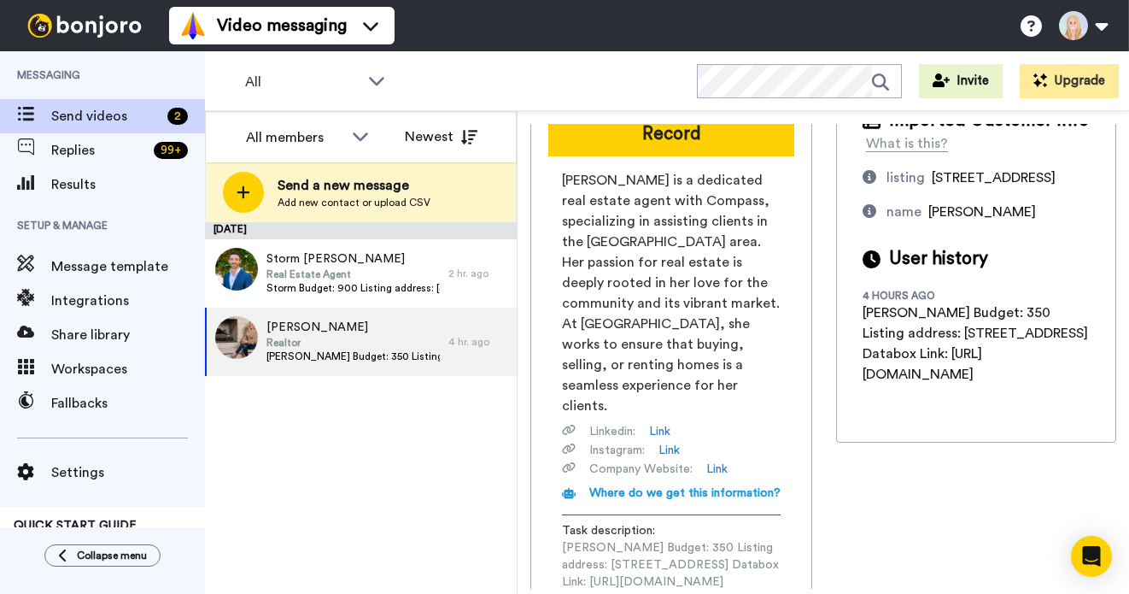
scroll to position [0, 0]
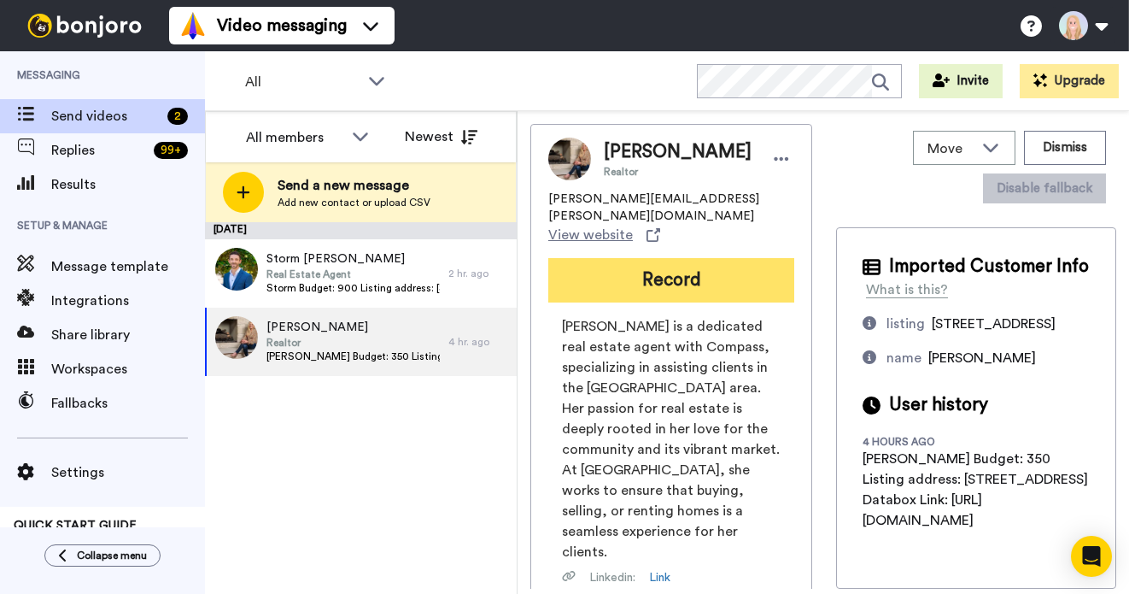
click at [686, 298] on button "Record" at bounding box center [671, 280] width 246 height 44
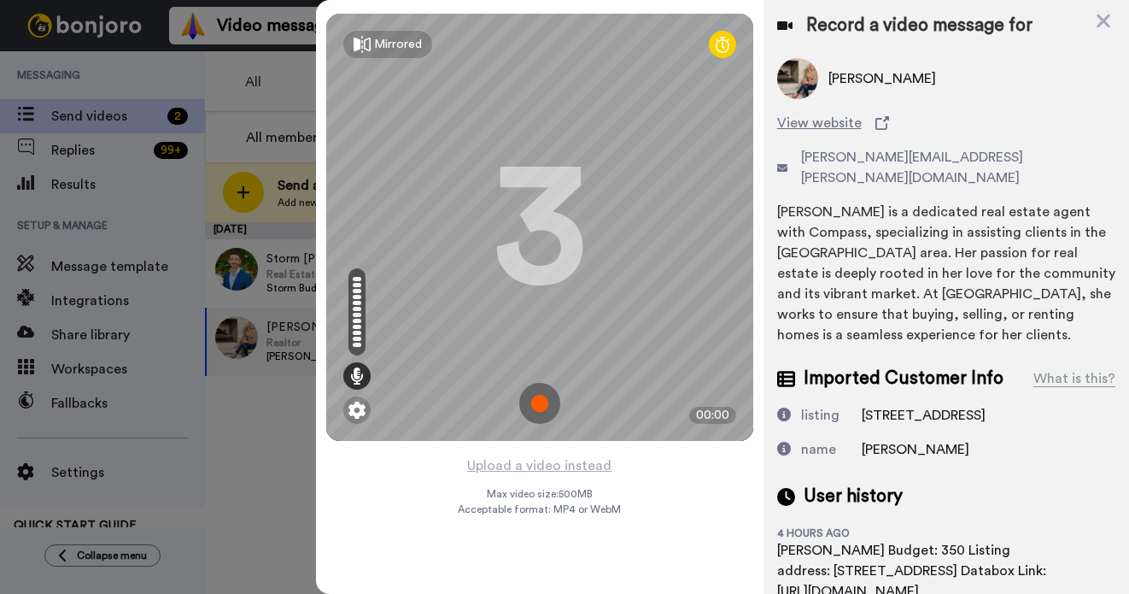
click at [534, 397] on img at bounding box center [539, 403] width 41 height 41
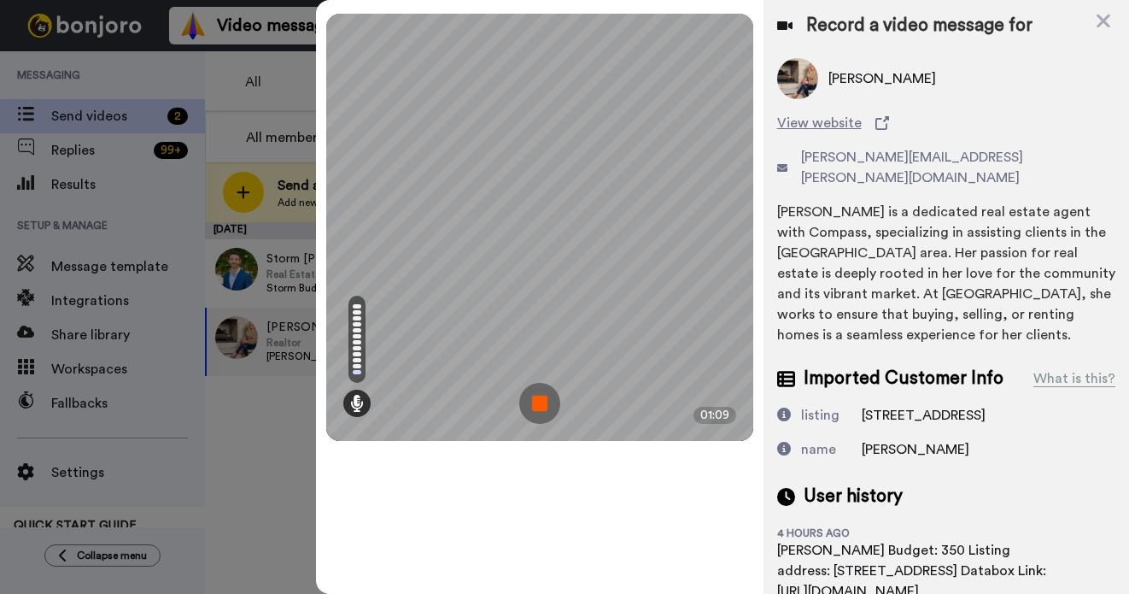
click at [534, 397] on img at bounding box center [539, 403] width 41 height 41
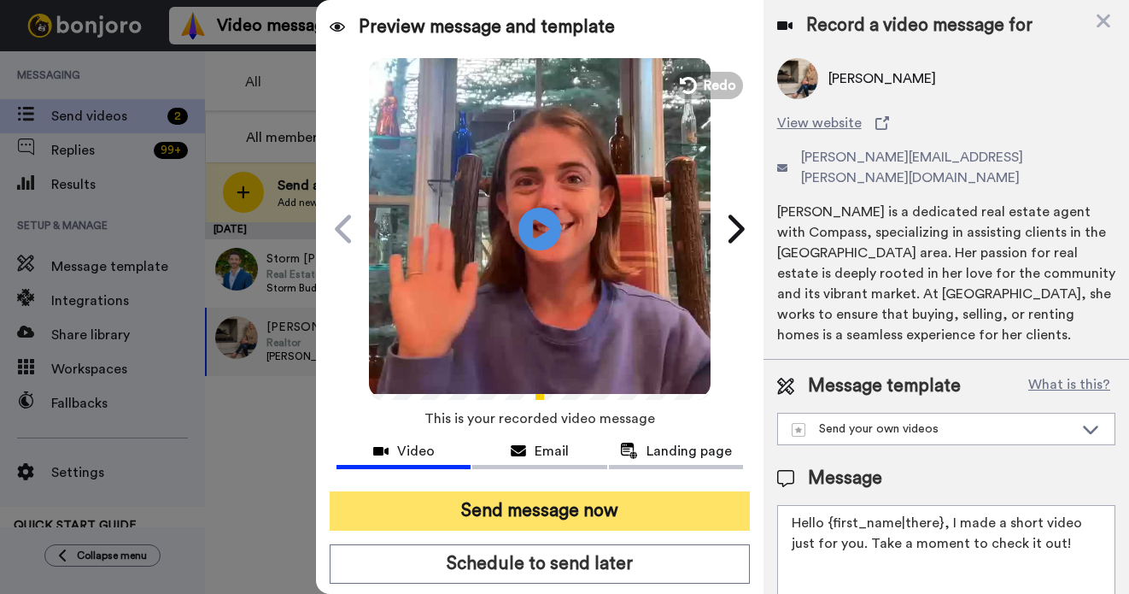
click at [546, 512] on button "Send message now" at bounding box center [540, 510] width 420 height 39
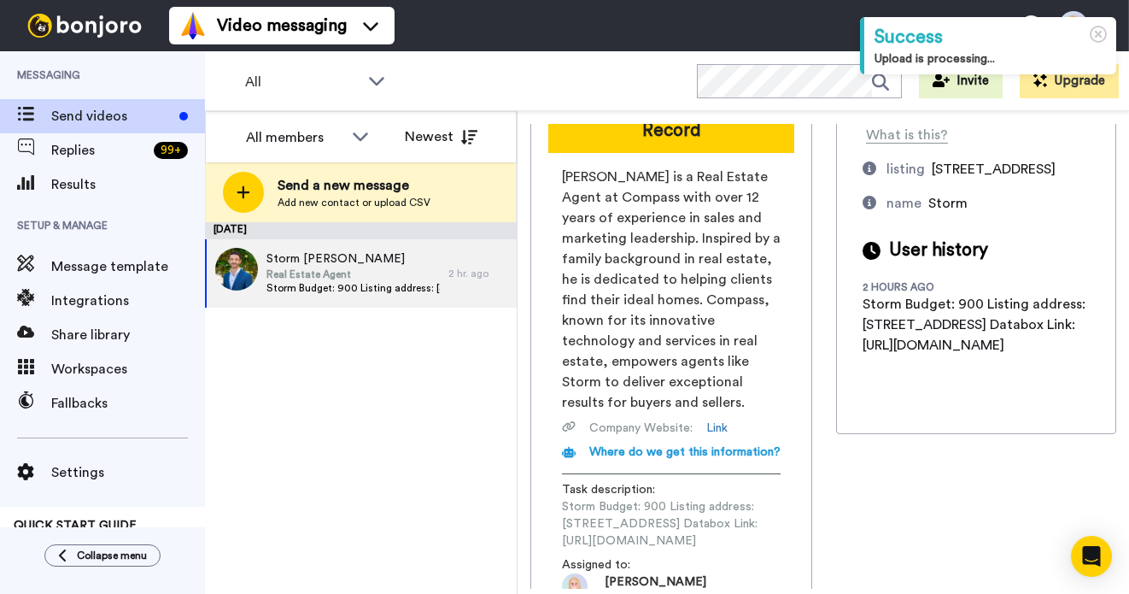
scroll to position [0, 231]
drag, startPoint x: 562, startPoint y: 482, endPoint x: 823, endPoint y: 483, distance: 260.5
click at [812, 483] on div "Storm [PERSON_NAME] Real Estate Agent [EMAIL_ADDRESS][DOMAIN_NAME] View website…" at bounding box center [671, 290] width 282 height 643
copy span "https://app.databox.com/datawall/4b33b0553bef120a38d4559d3912cdcb426431068b87ee9"
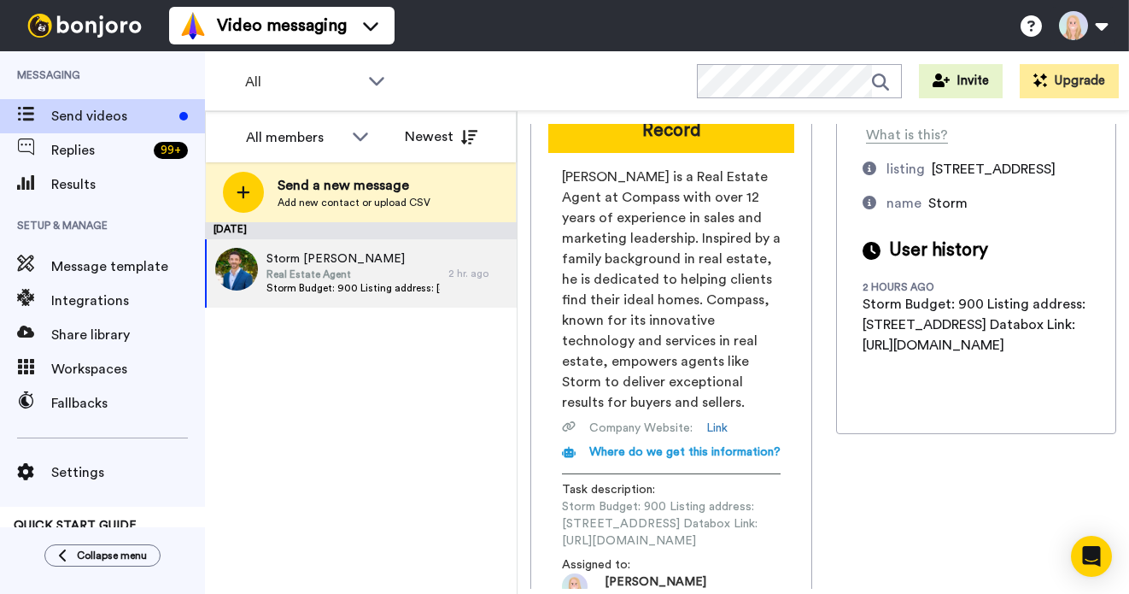
scroll to position [0, 0]
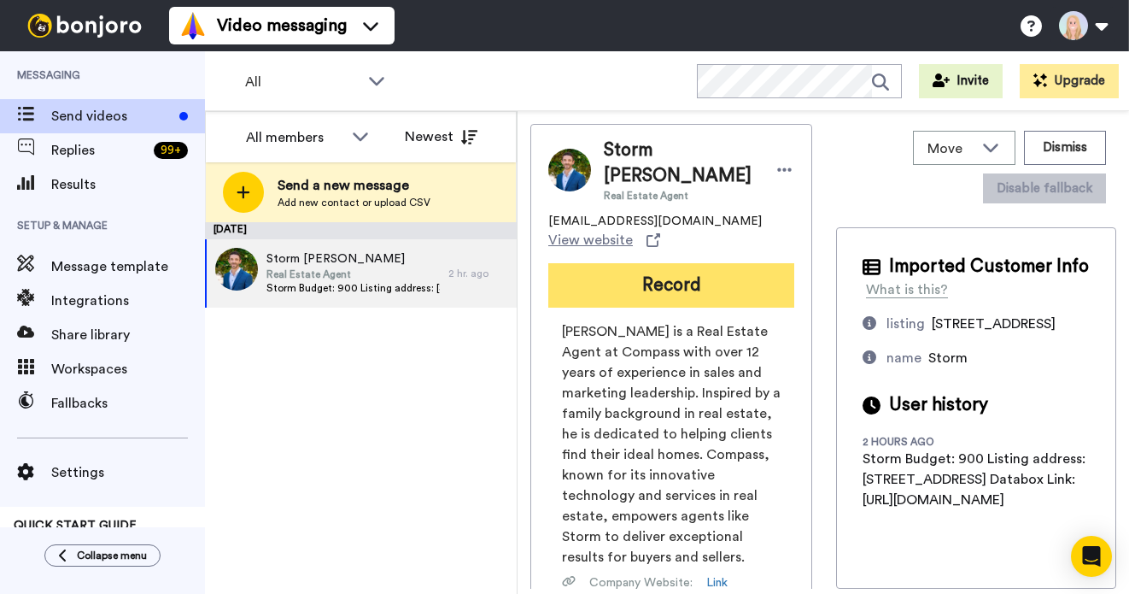
click at [593, 263] on button "Record" at bounding box center [671, 285] width 246 height 44
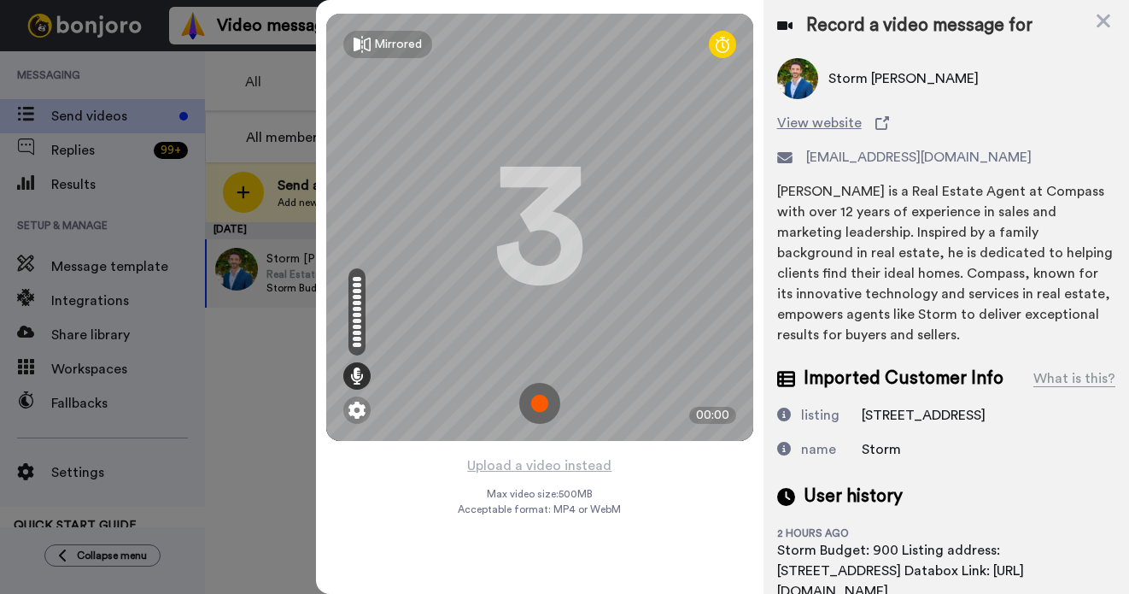
click at [541, 402] on img at bounding box center [539, 403] width 41 height 41
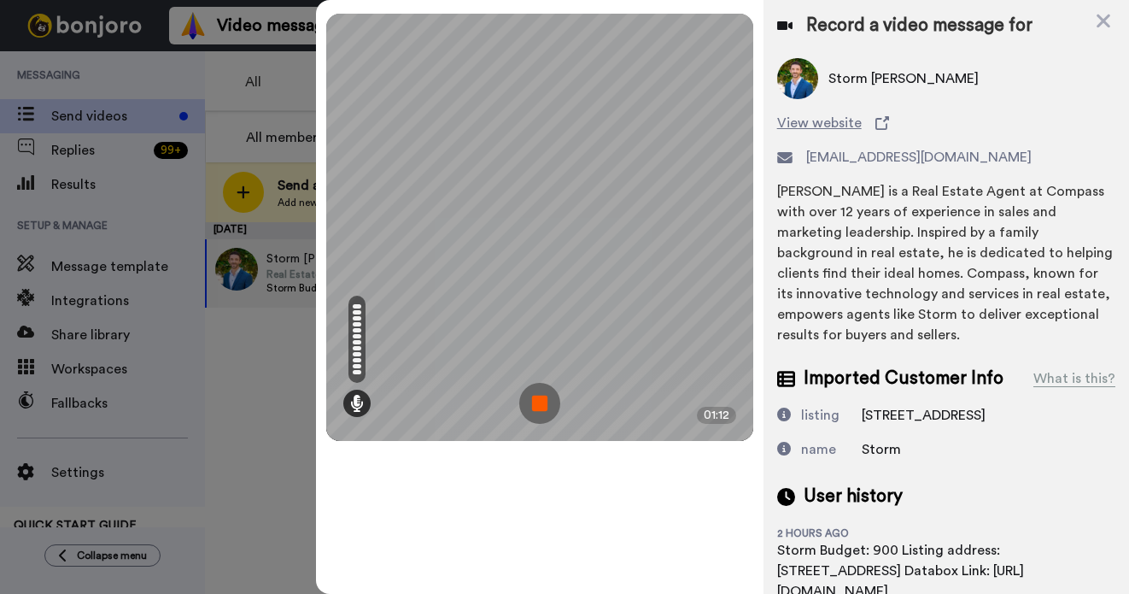
click at [541, 403] on img at bounding box center [539, 403] width 41 height 41
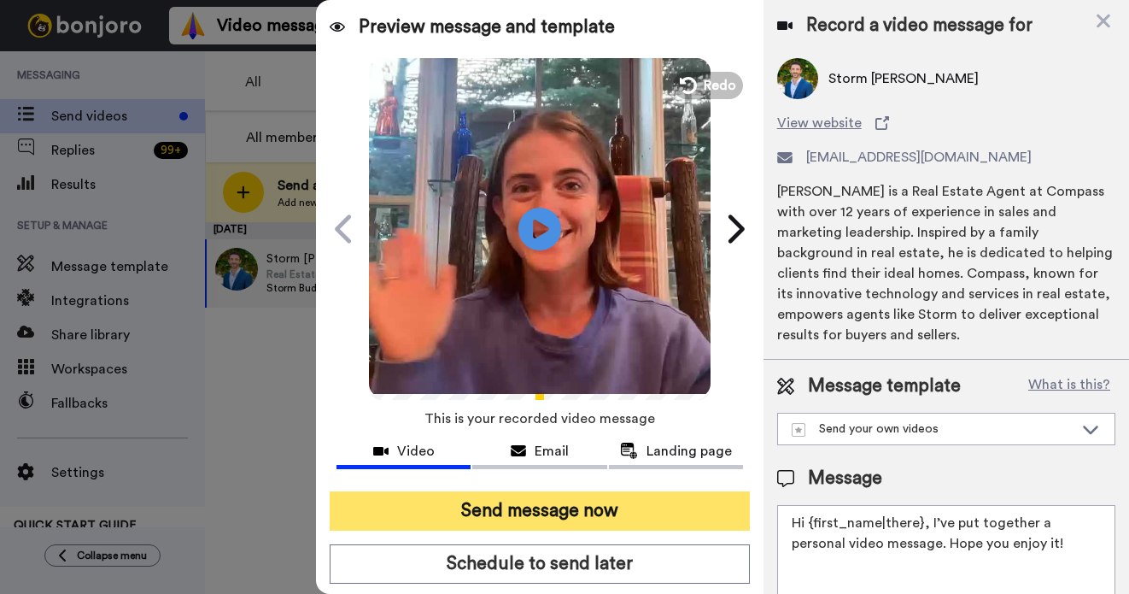
click at [574, 512] on button "Send message now" at bounding box center [540, 510] width 420 height 39
